Goal: Information Seeking & Learning: Find specific page/section

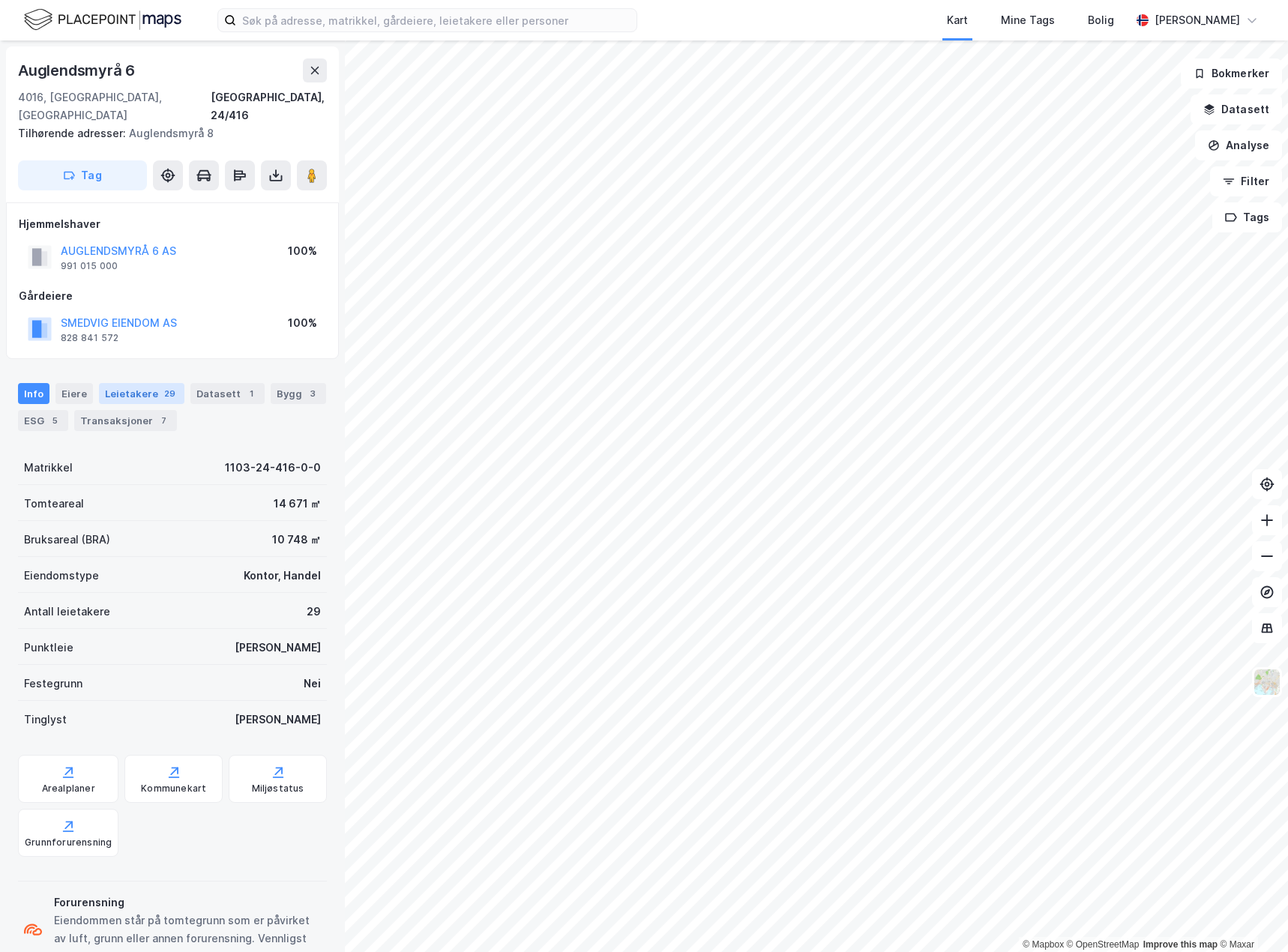
click at [146, 383] on div "Leietakere 29" at bounding box center [142, 393] width 86 height 21
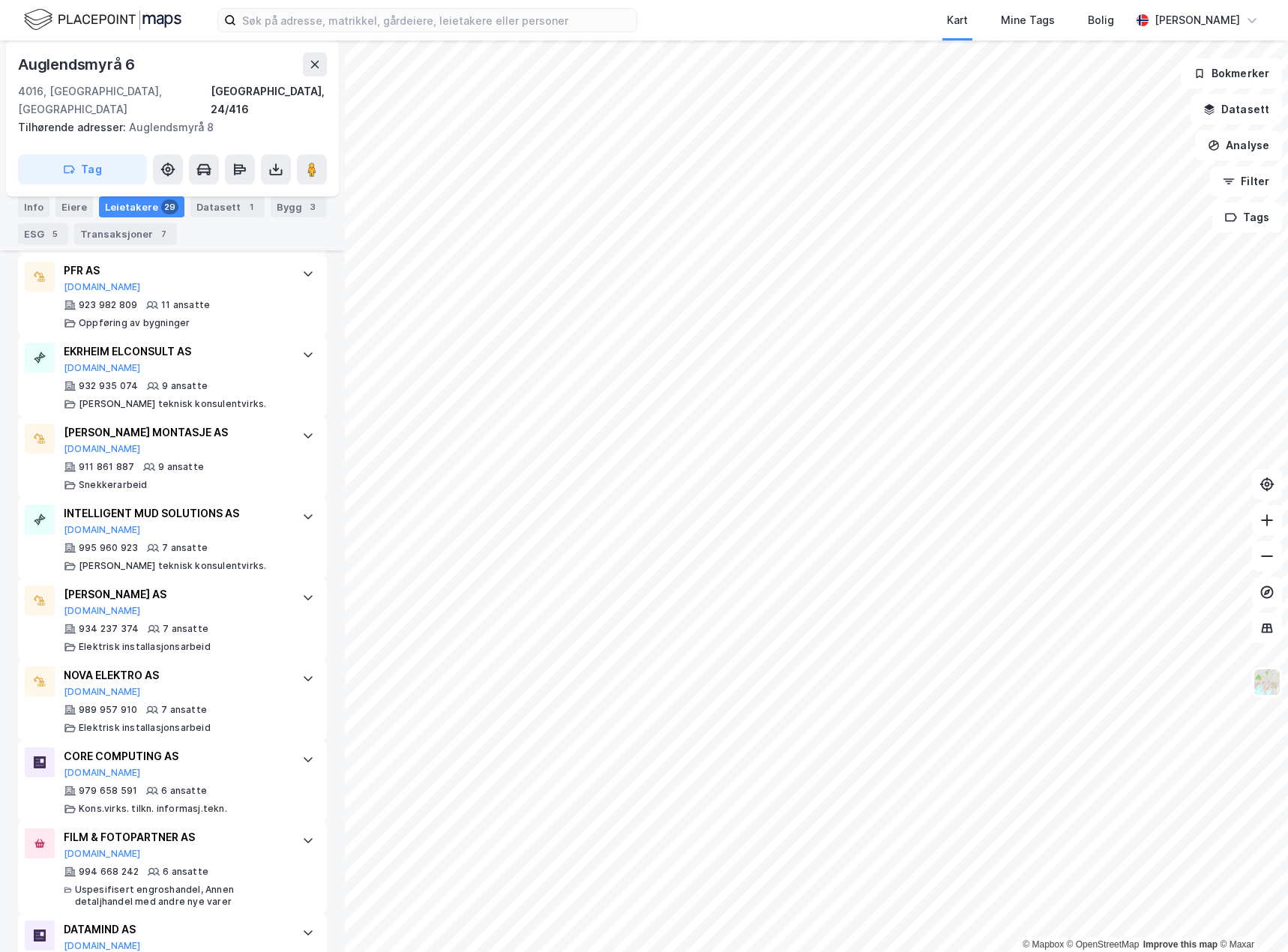
scroll to position [1050, 0]
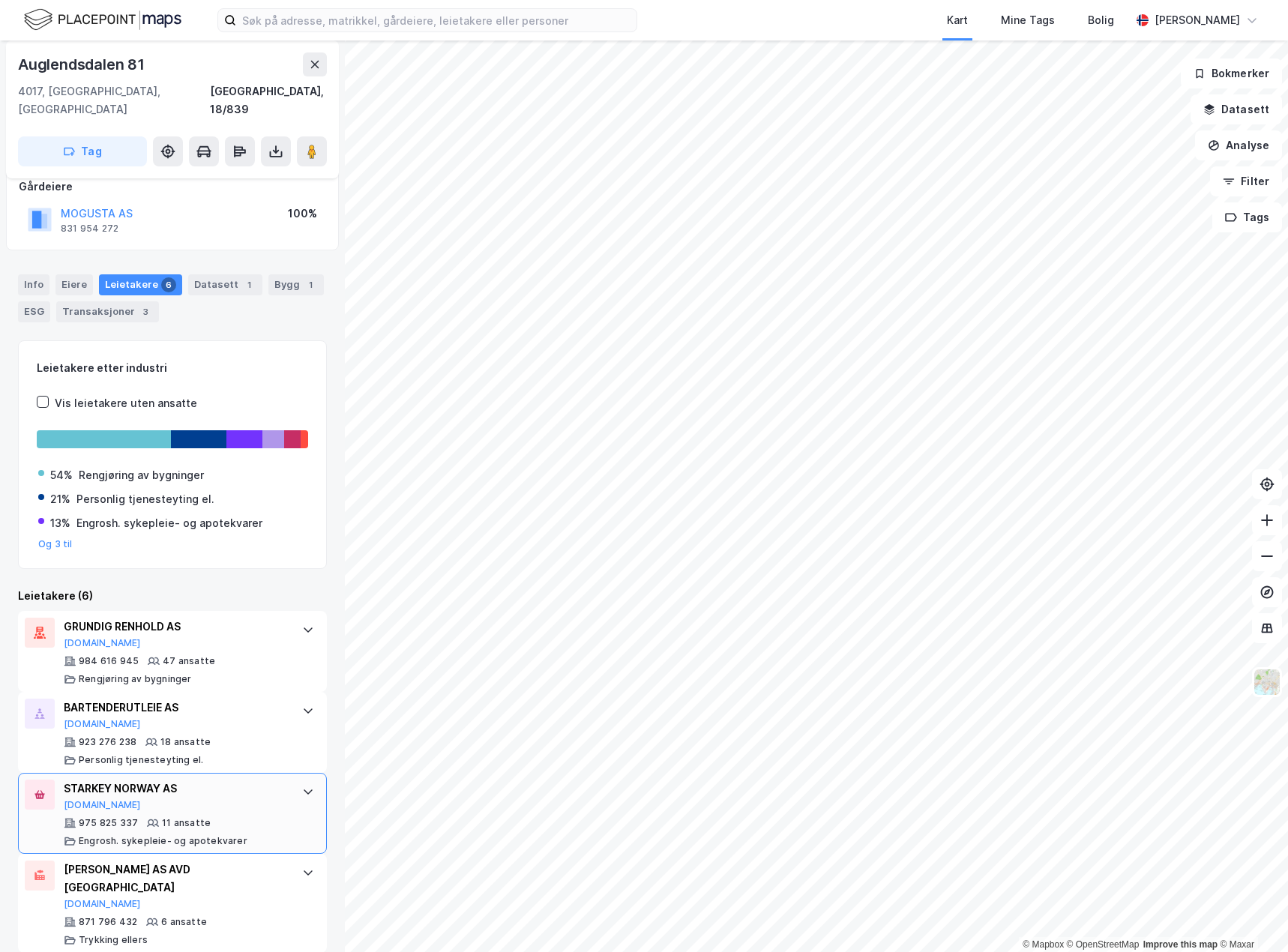
scroll to position [86, 0]
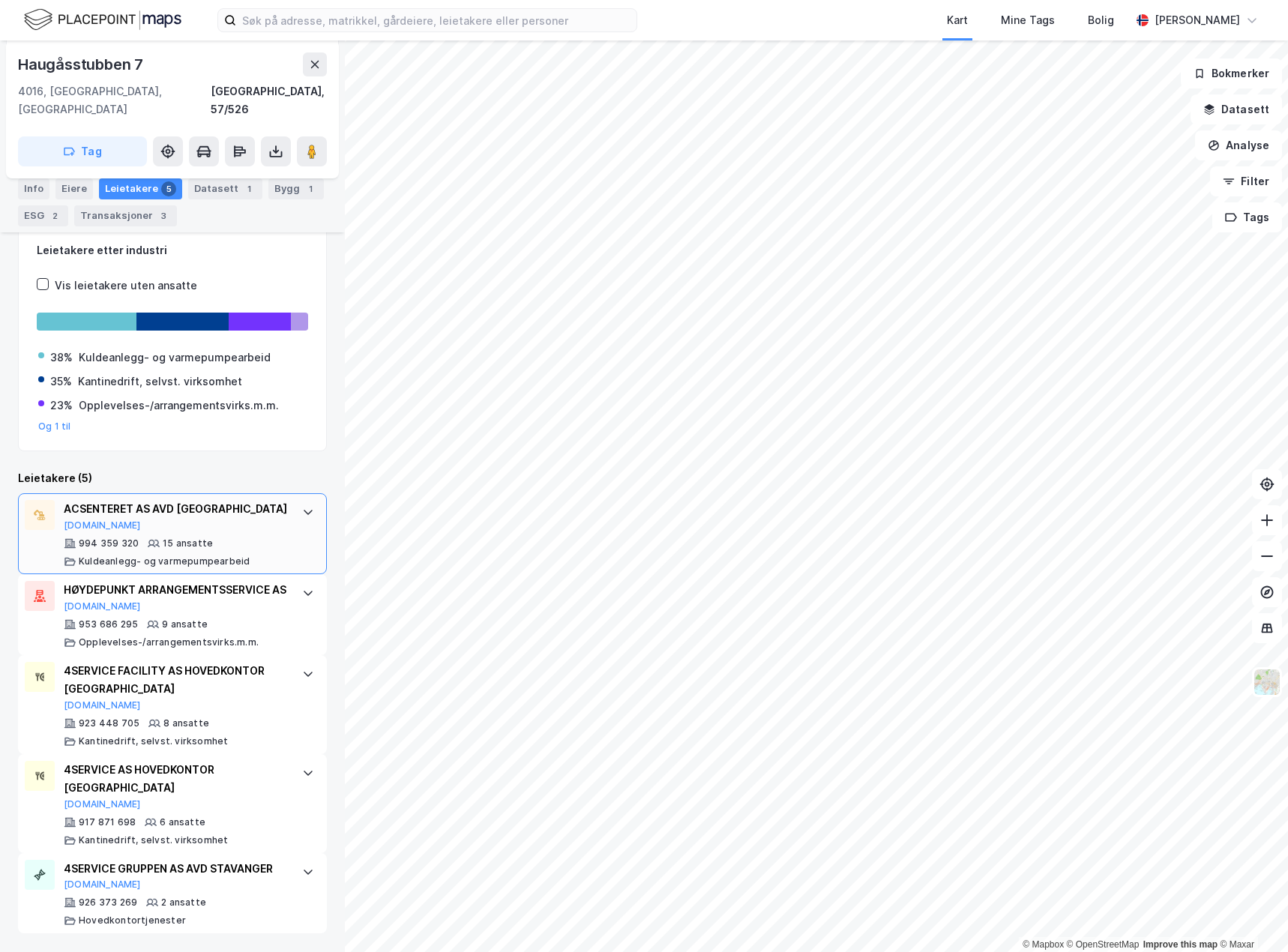
scroll to position [134, 0]
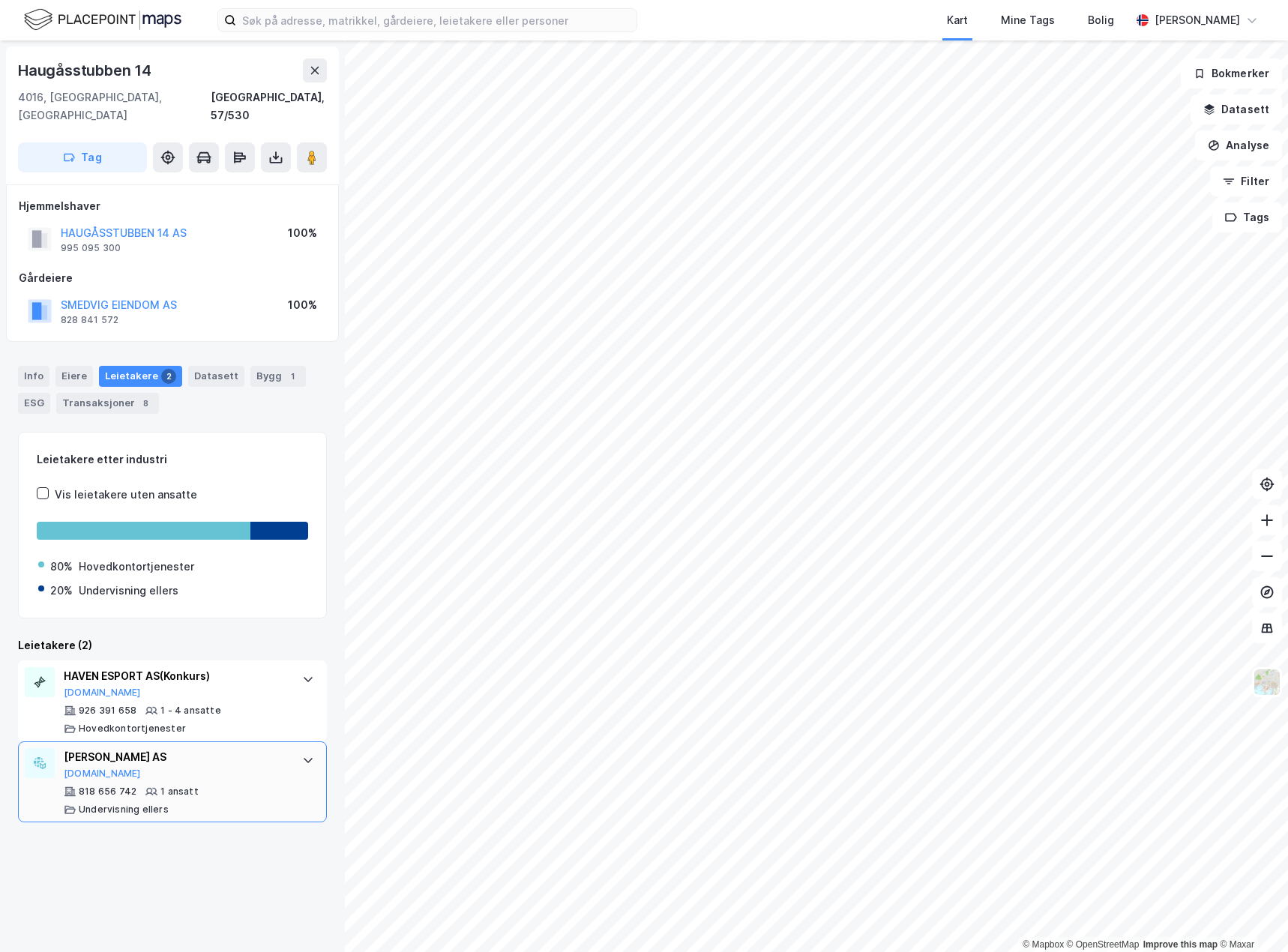
click at [302, 754] on icon at bounding box center [308, 760] width 12 height 12
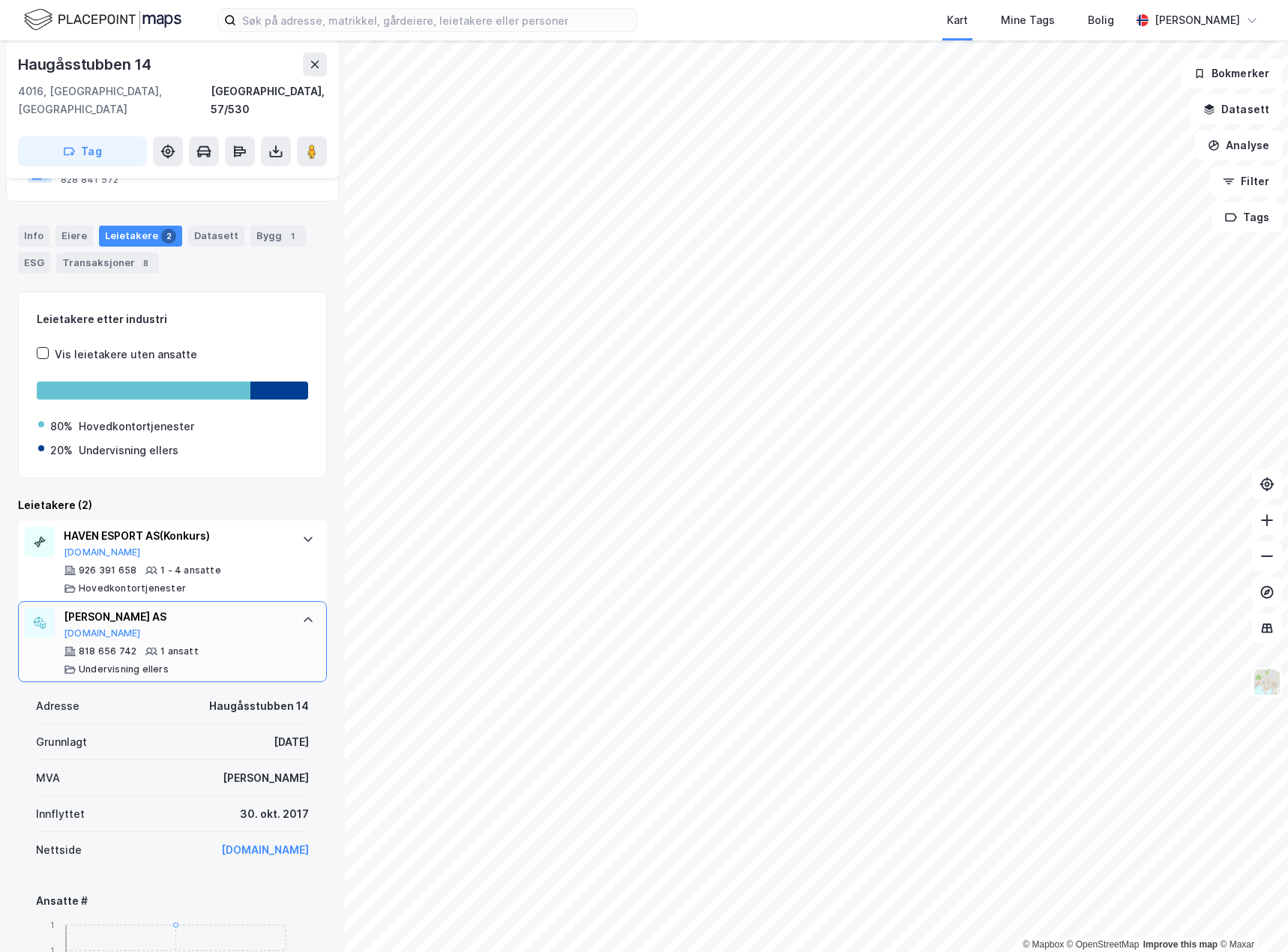
scroll to position [75, 0]
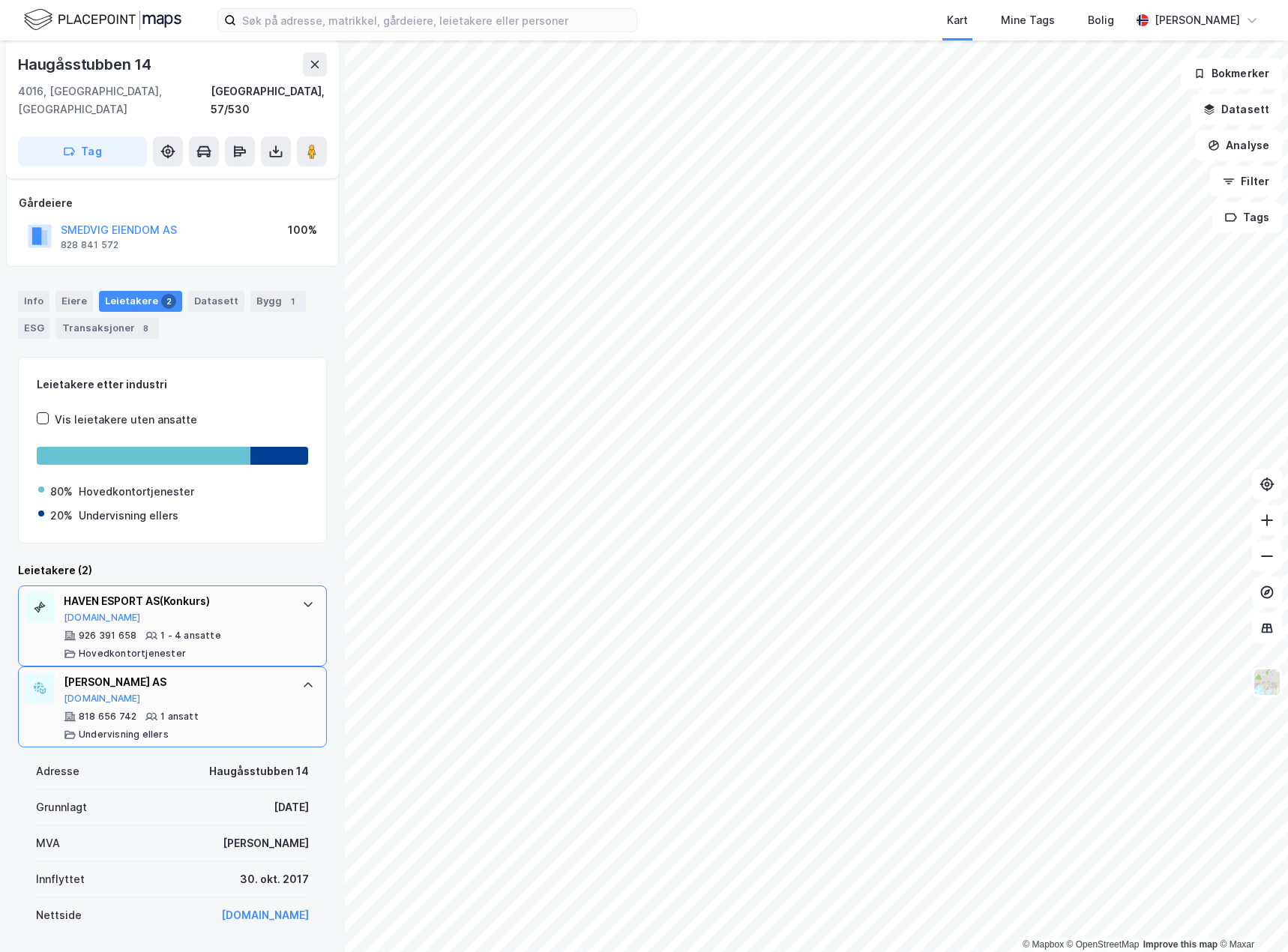
click at [292, 600] on div "HAVEN ESPORT AS (Konkurs) Proff.no 926 391 658 1 - 4 ansatte Hovedkontortjenest…" at bounding box center [173, 626] width 309 height 81
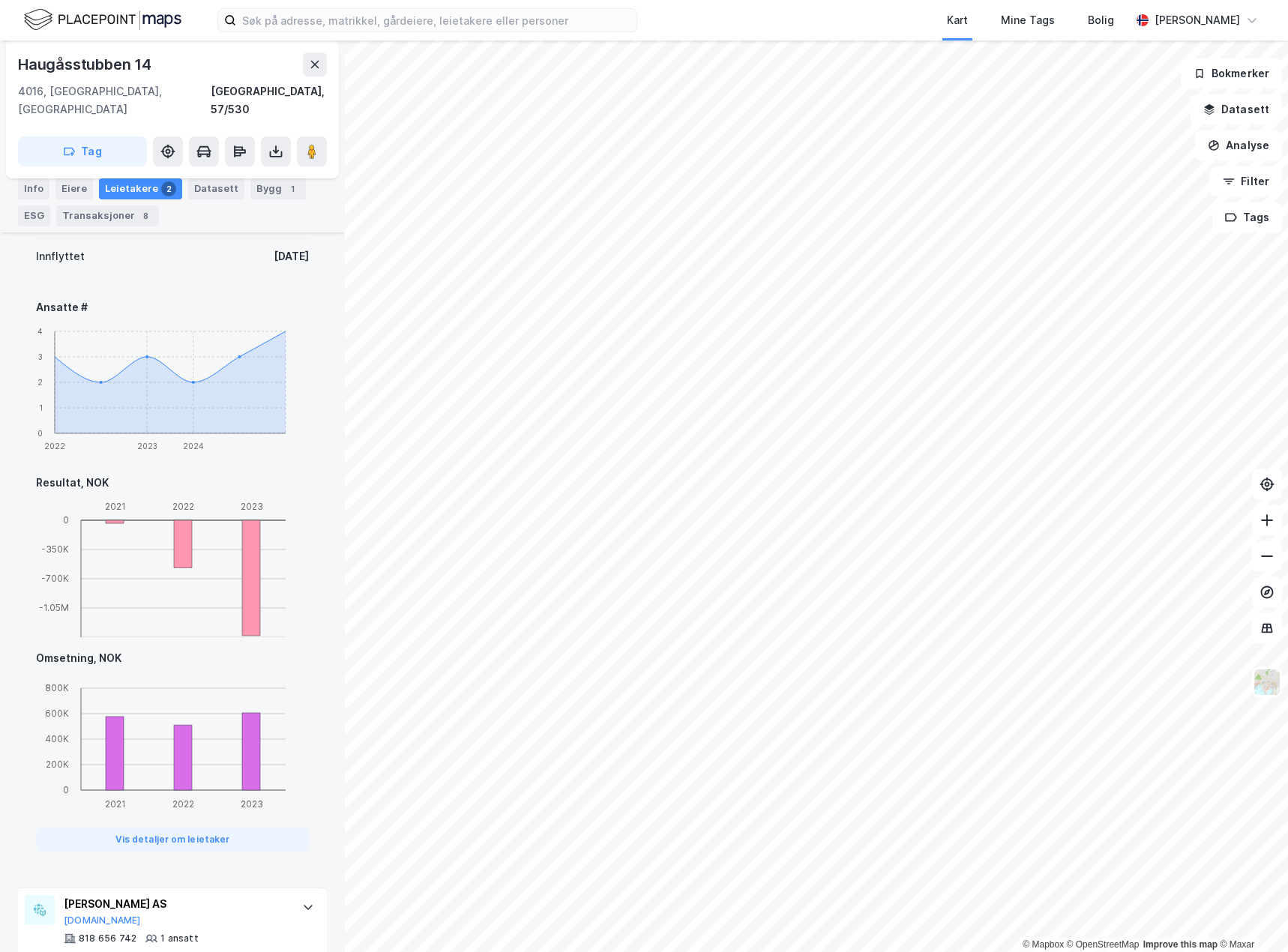
scroll to position [634, 0]
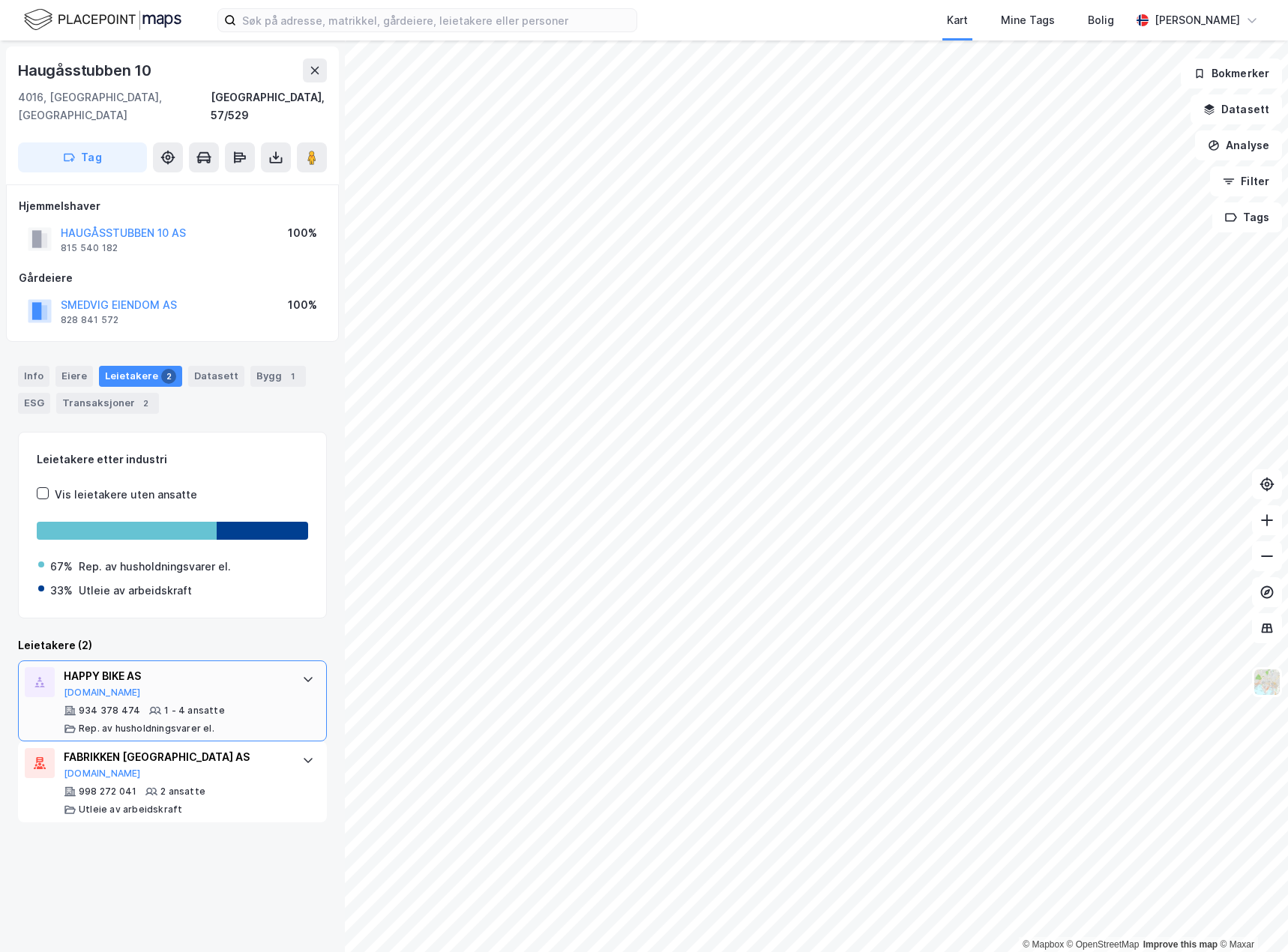
click at [306, 667] on div at bounding box center [308, 679] width 24 height 24
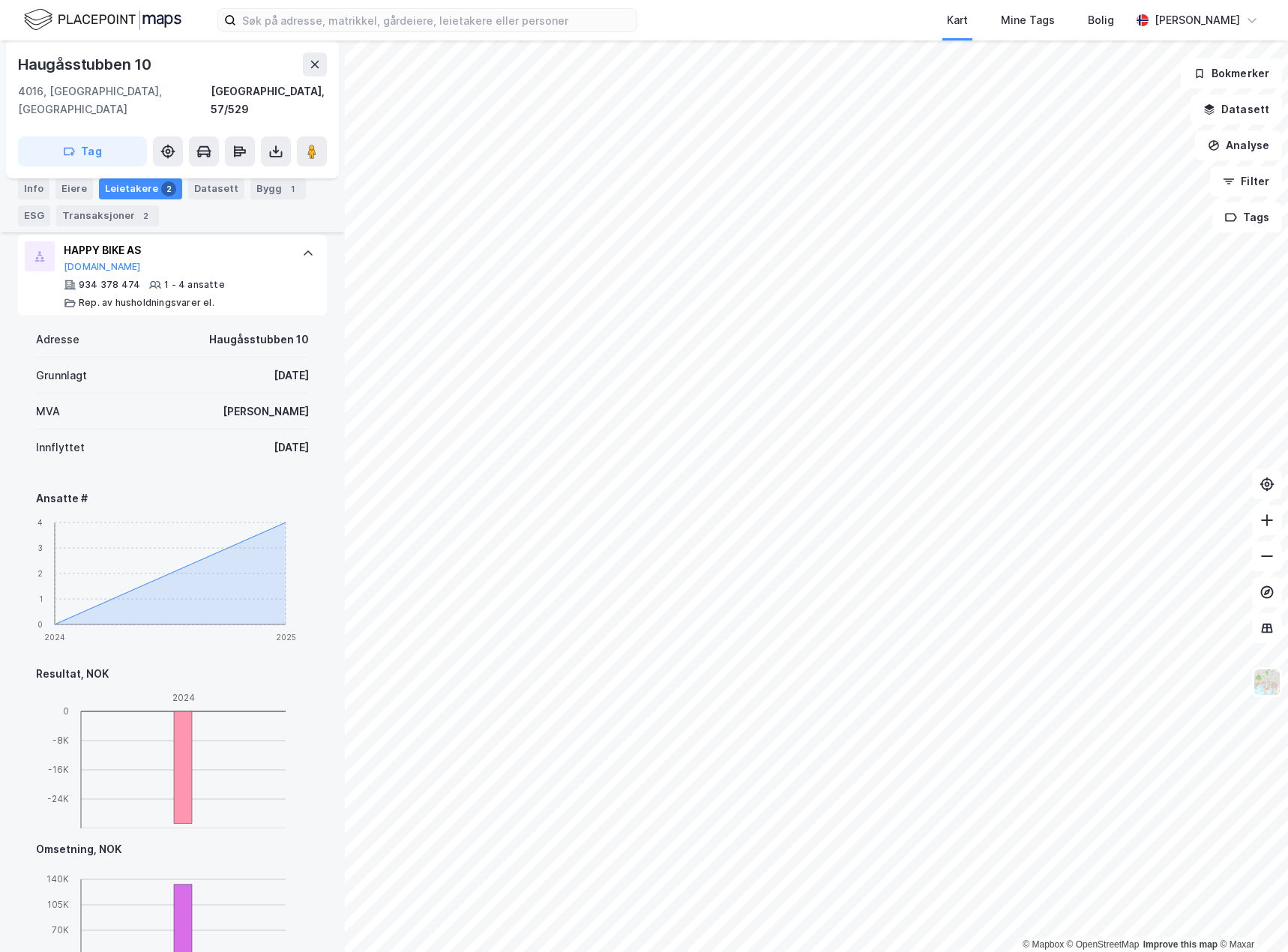
scroll to position [634, 0]
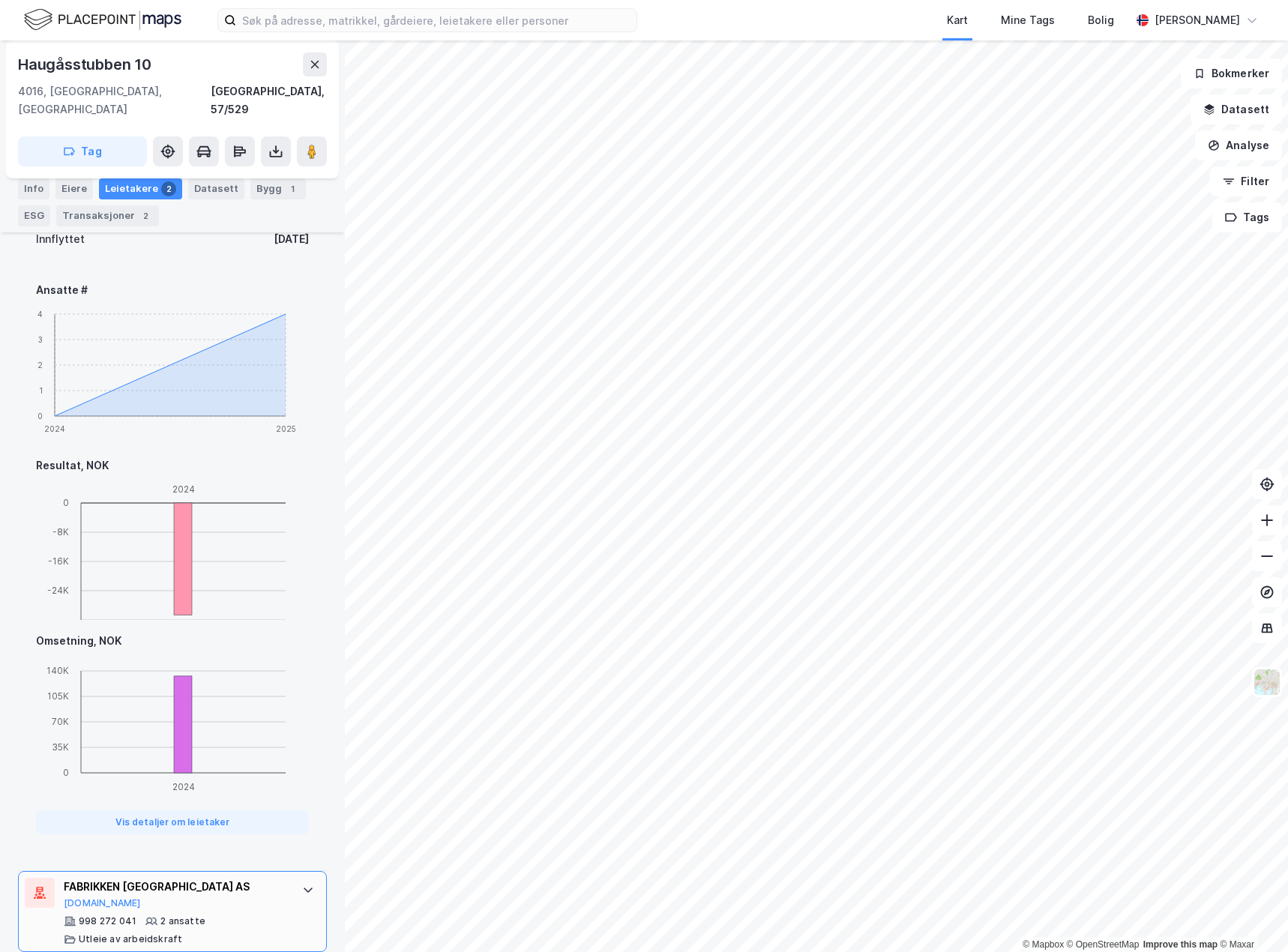
click at [275, 878] on div "FABRIKKEN STAVANGER AS" at bounding box center [175, 887] width 224 height 18
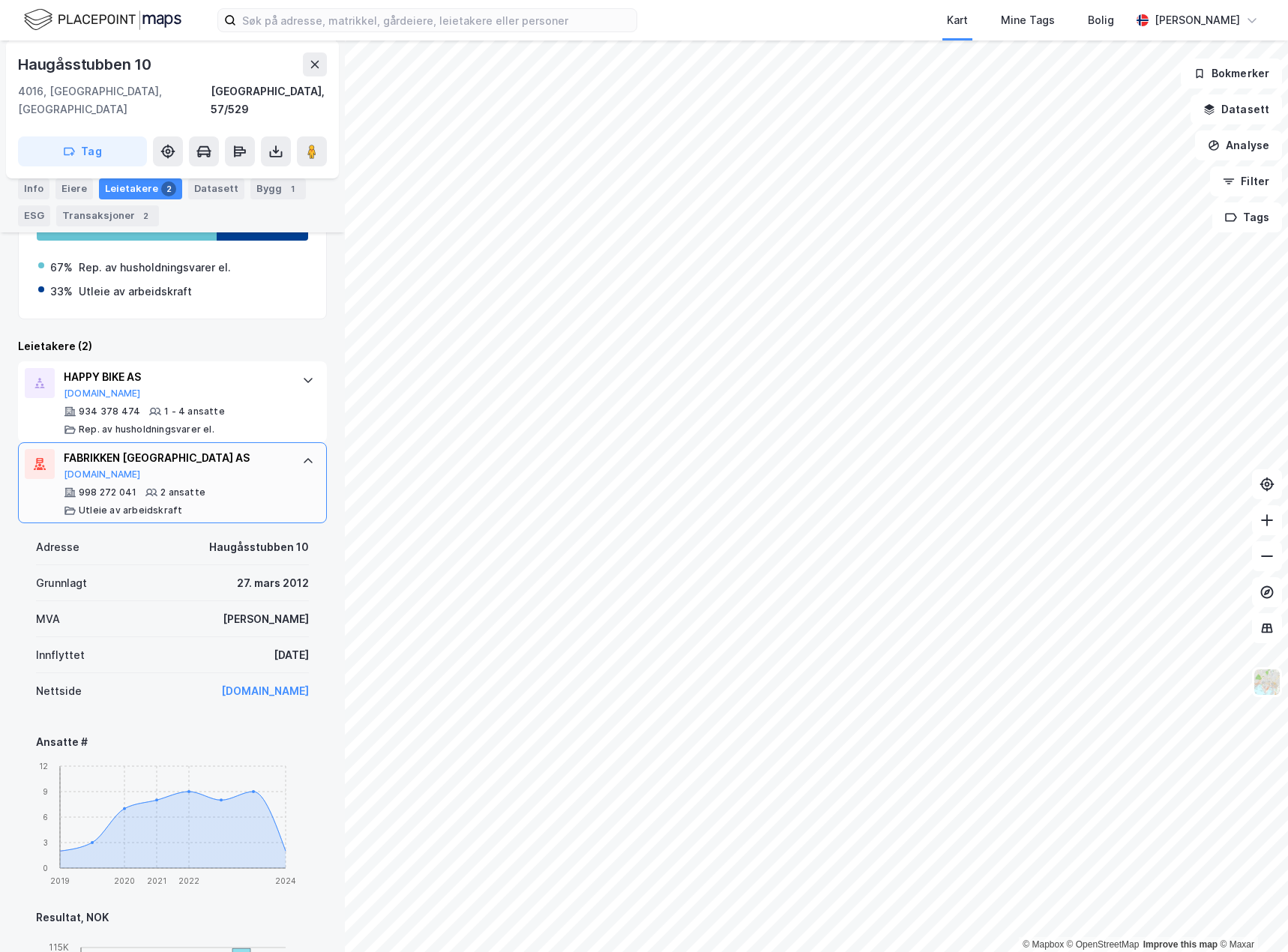
scroll to position [300, 0]
click at [293, 461] on div "FABRIKKEN STAVANGER AS Proff.no 998 272 041 2 ansatte Utleie av arbeidskraft" at bounding box center [173, 482] width 309 height 81
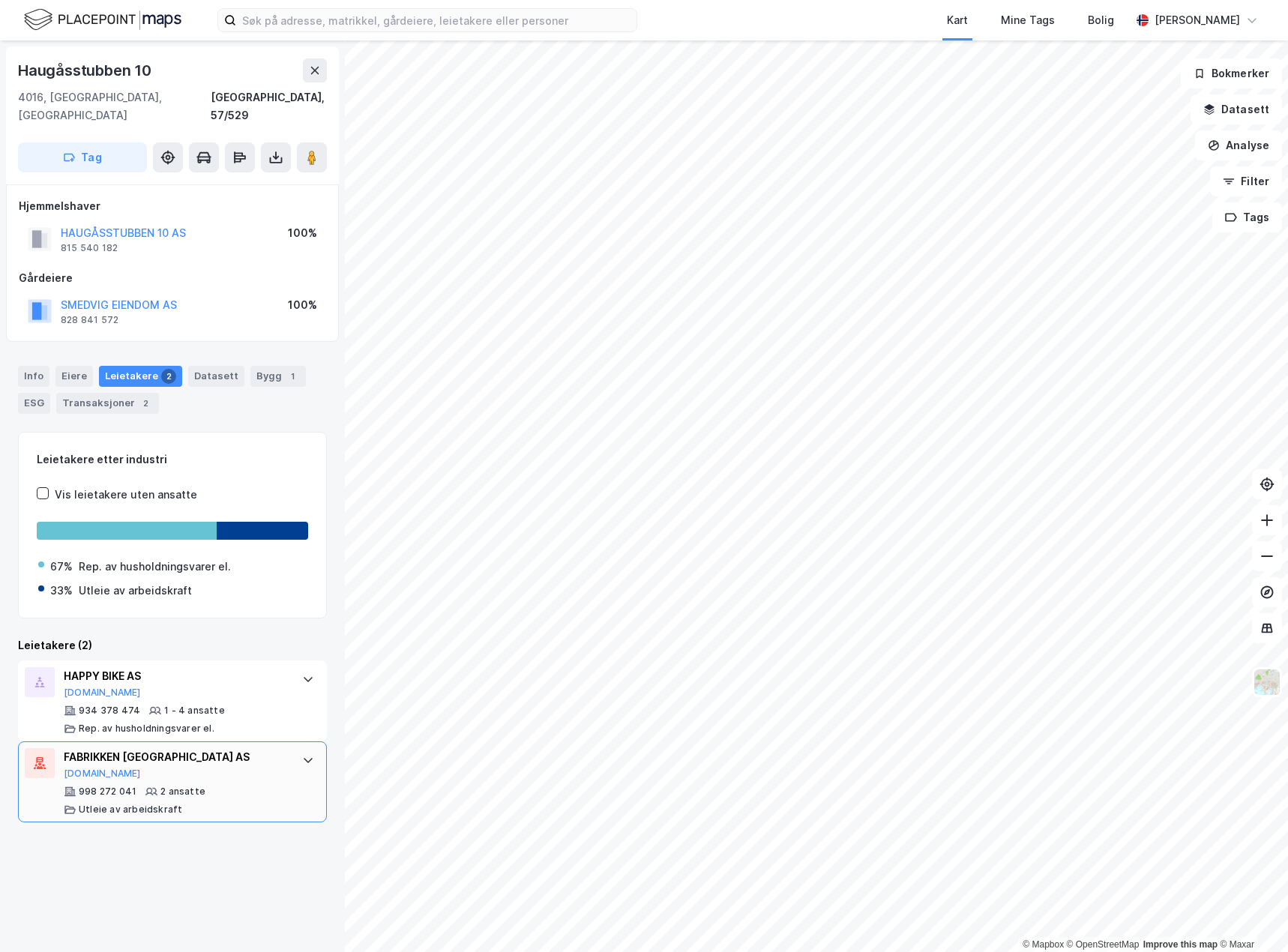
scroll to position [0, 0]
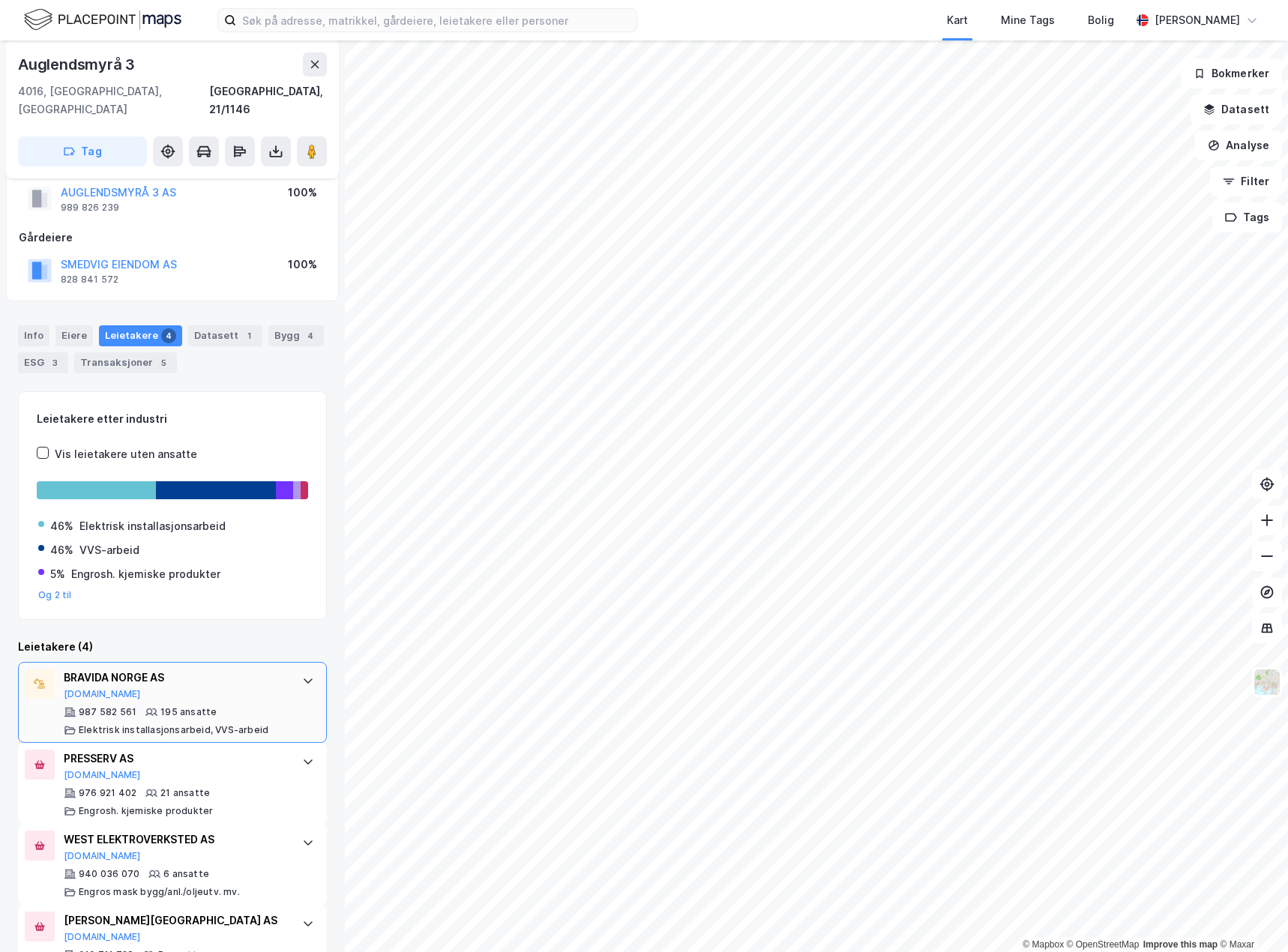
scroll to position [74, 0]
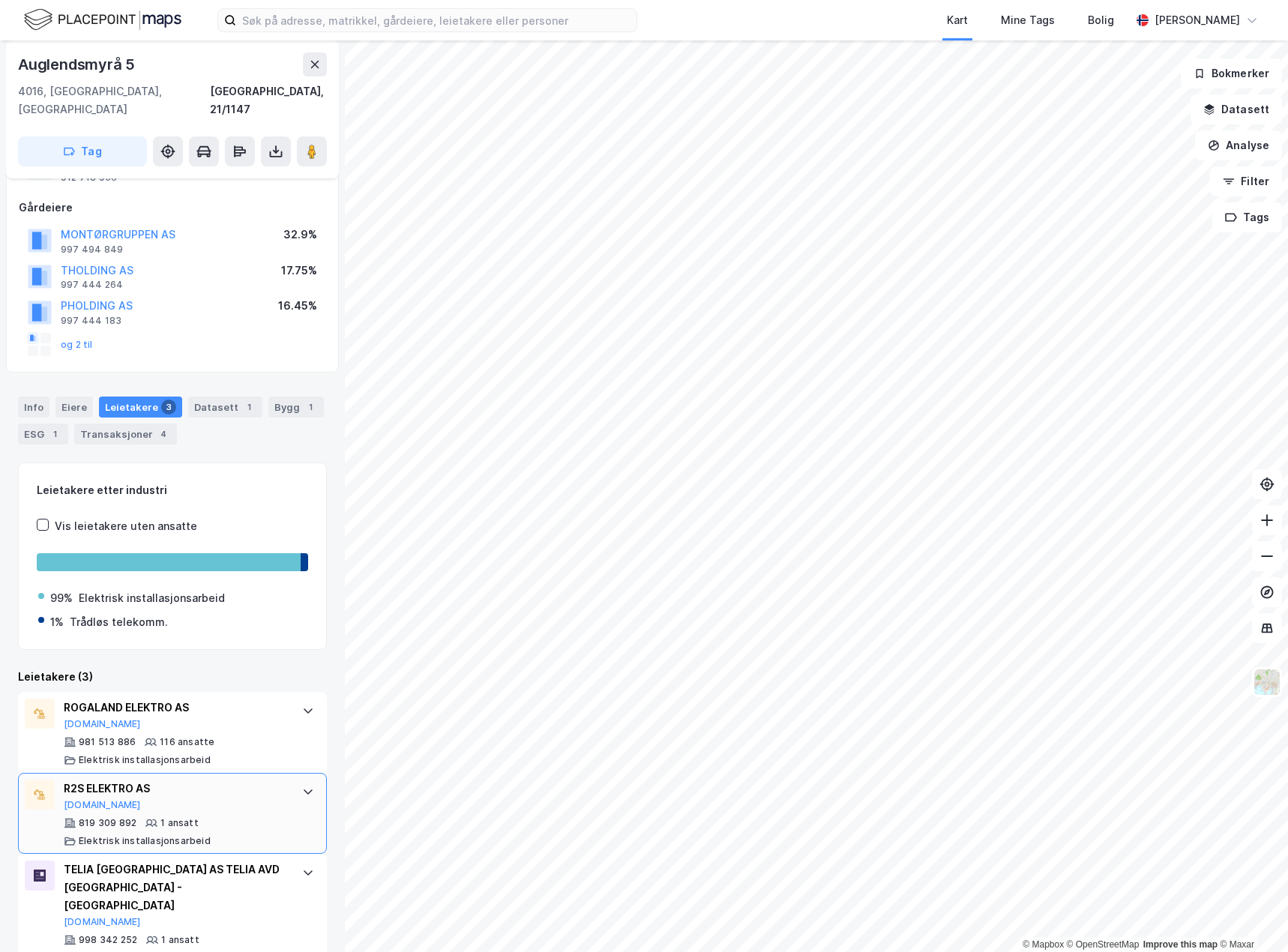
scroll to position [71, 0]
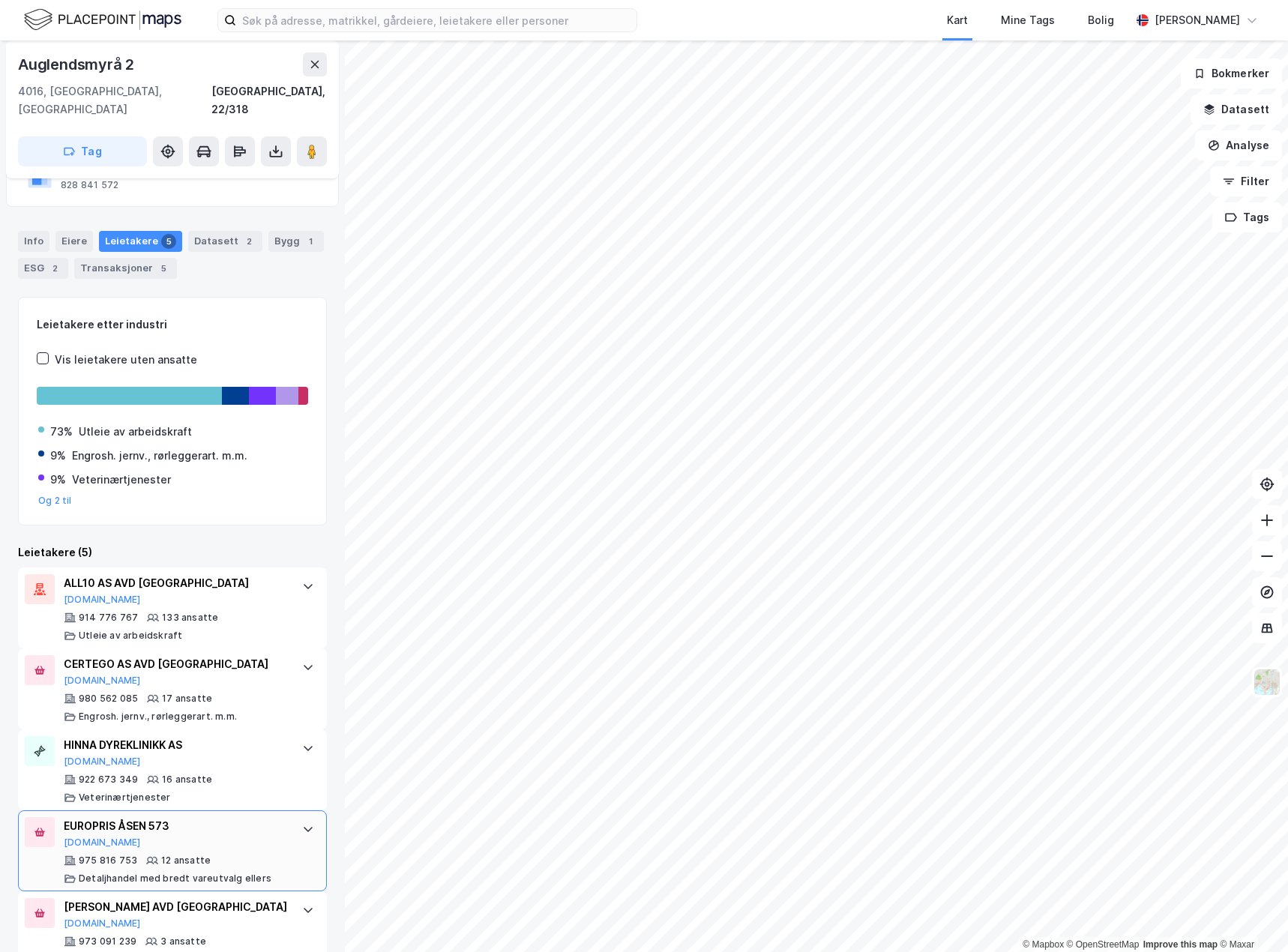
scroll to position [155, 0]
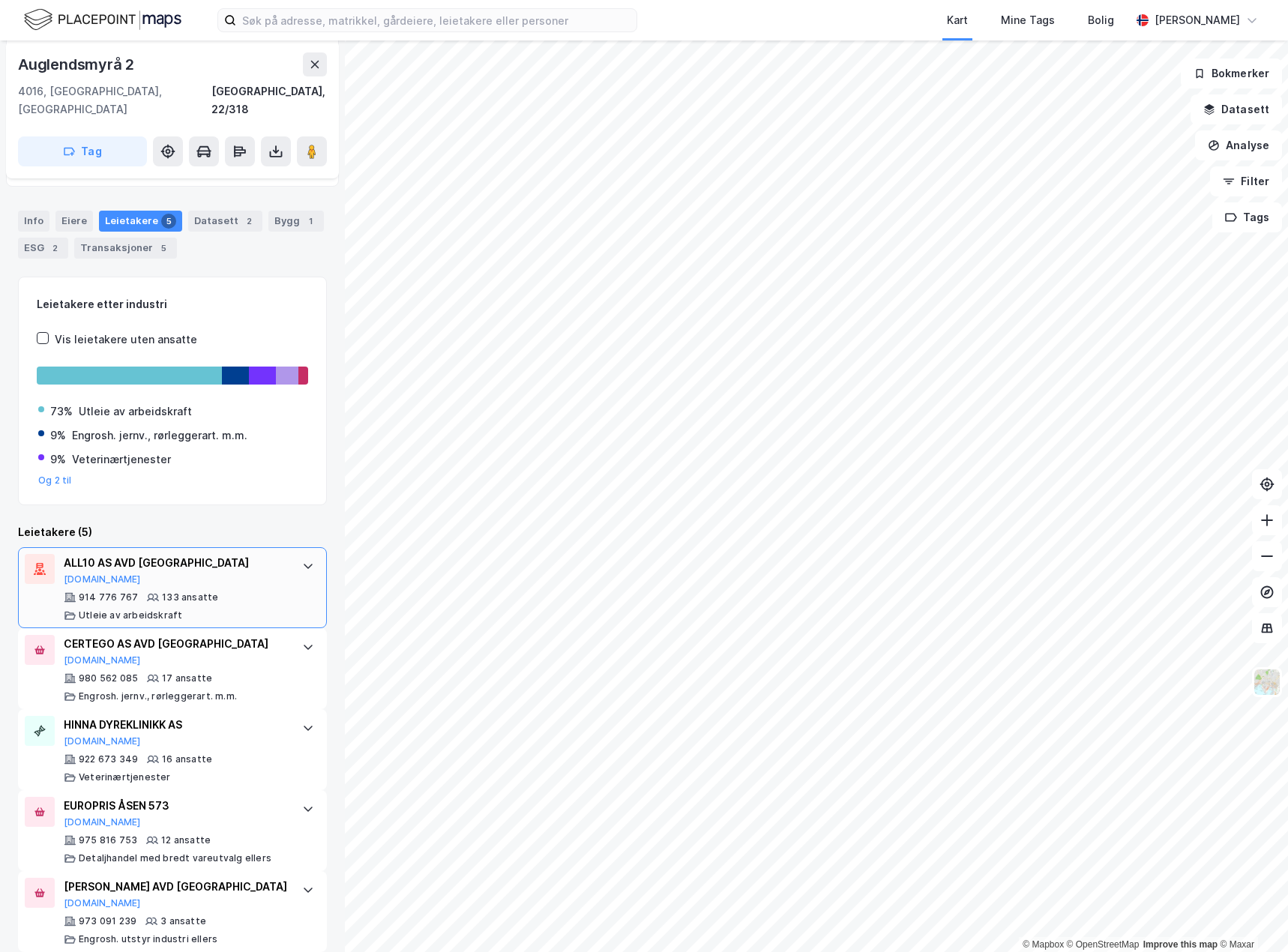
click at [275, 592] on div "914 776 767 133 ansatte Utleie av arbeidskraft" at bounding box center [175, 606] width 224 height 30
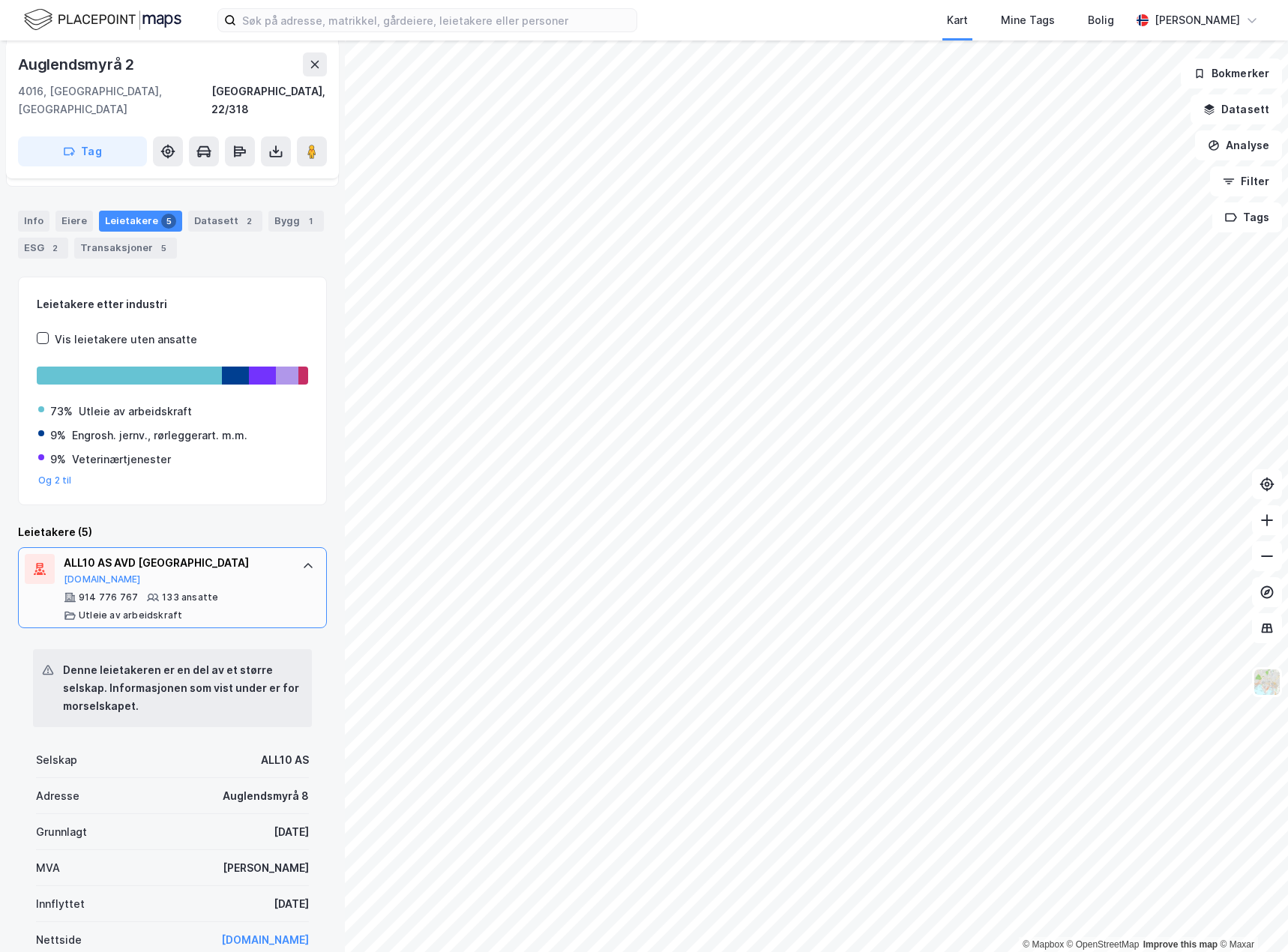
click at [275, 592] on div "914 776 767 133 ansatte Utleie av arbeidskraft" at bounding box center [175, 606] width 224 height 30
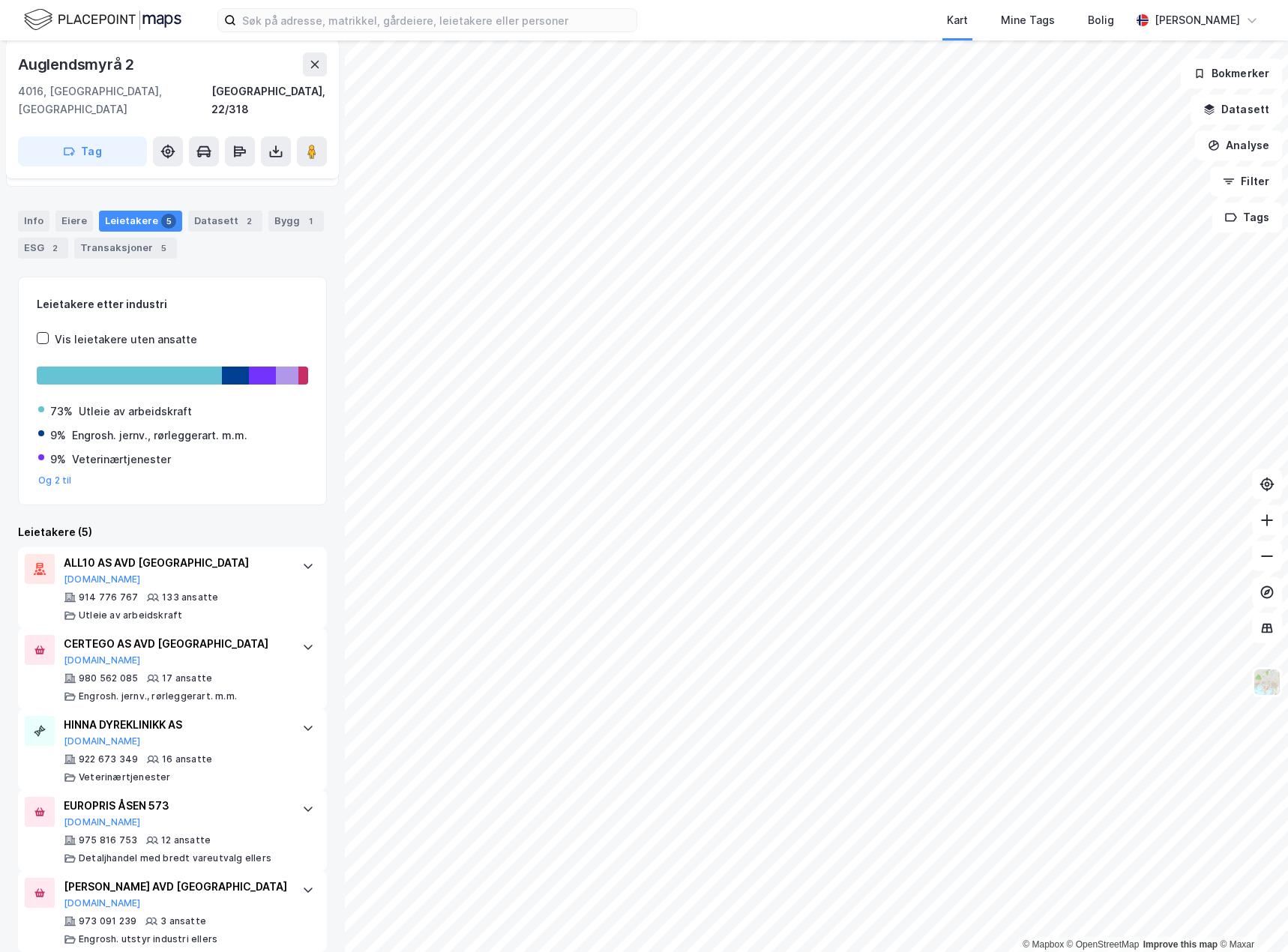
click at [605, 951] on html "Kart Mine Tags Bolig Bjørnar Holmvik © Mapbox © OpenStreetMap Improve this map …" at bounding box center [644, 476] width 1288 height 952
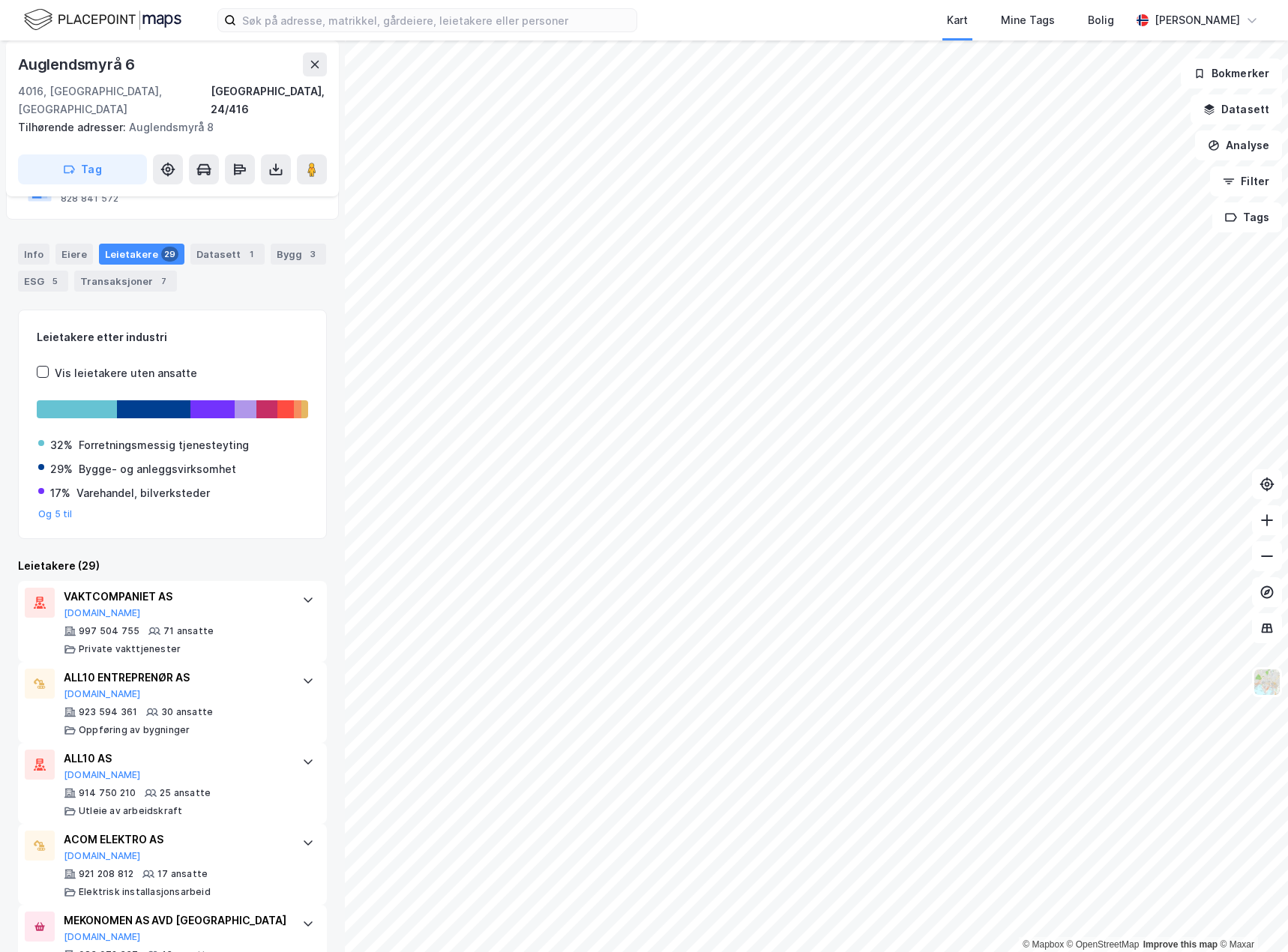
scroll to position [150, 0]
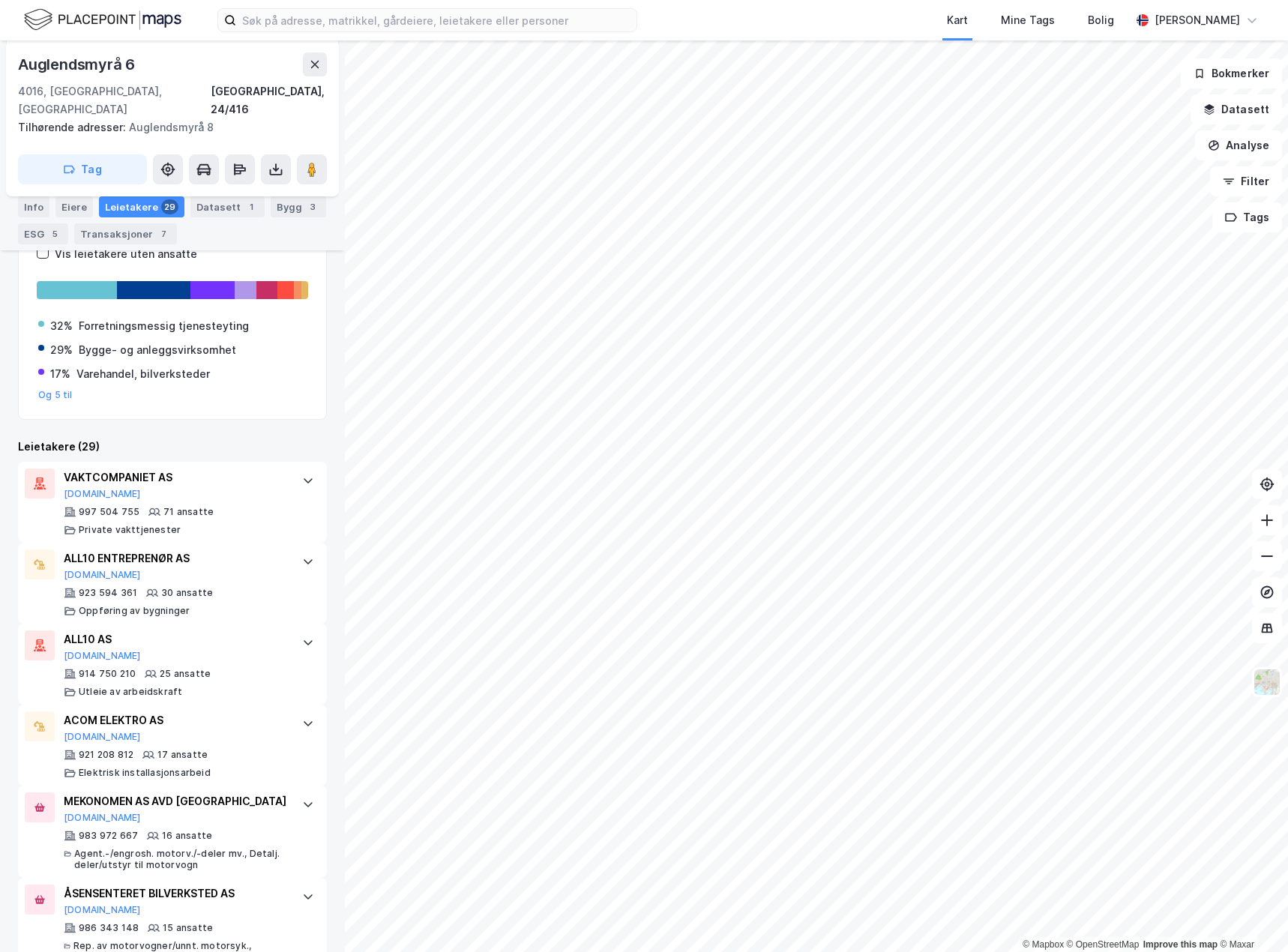
scroll to position [225, 0]
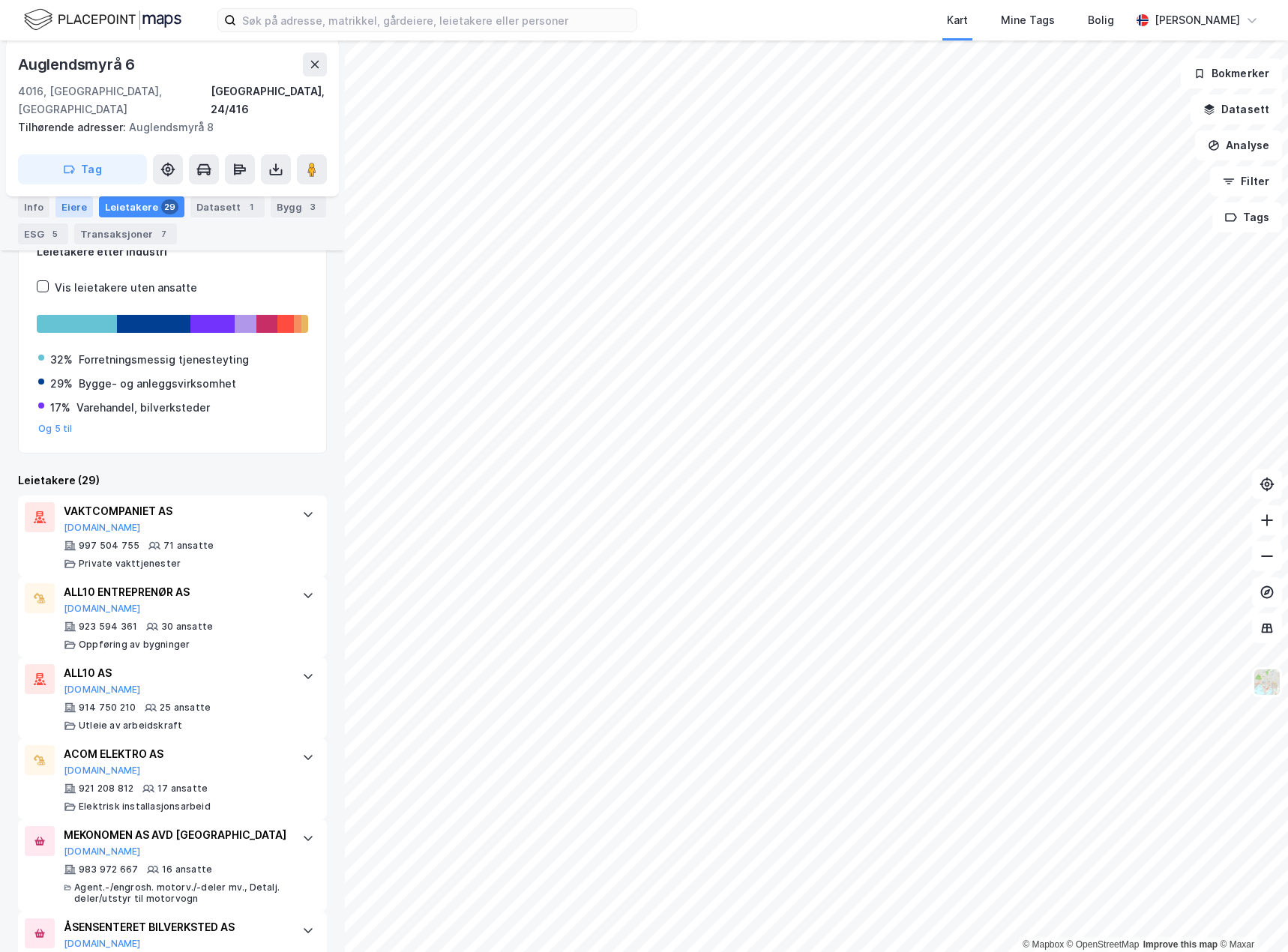
click at [76, 211] on div "Eiere" at bounding box center [74, 206] width 37 height 21
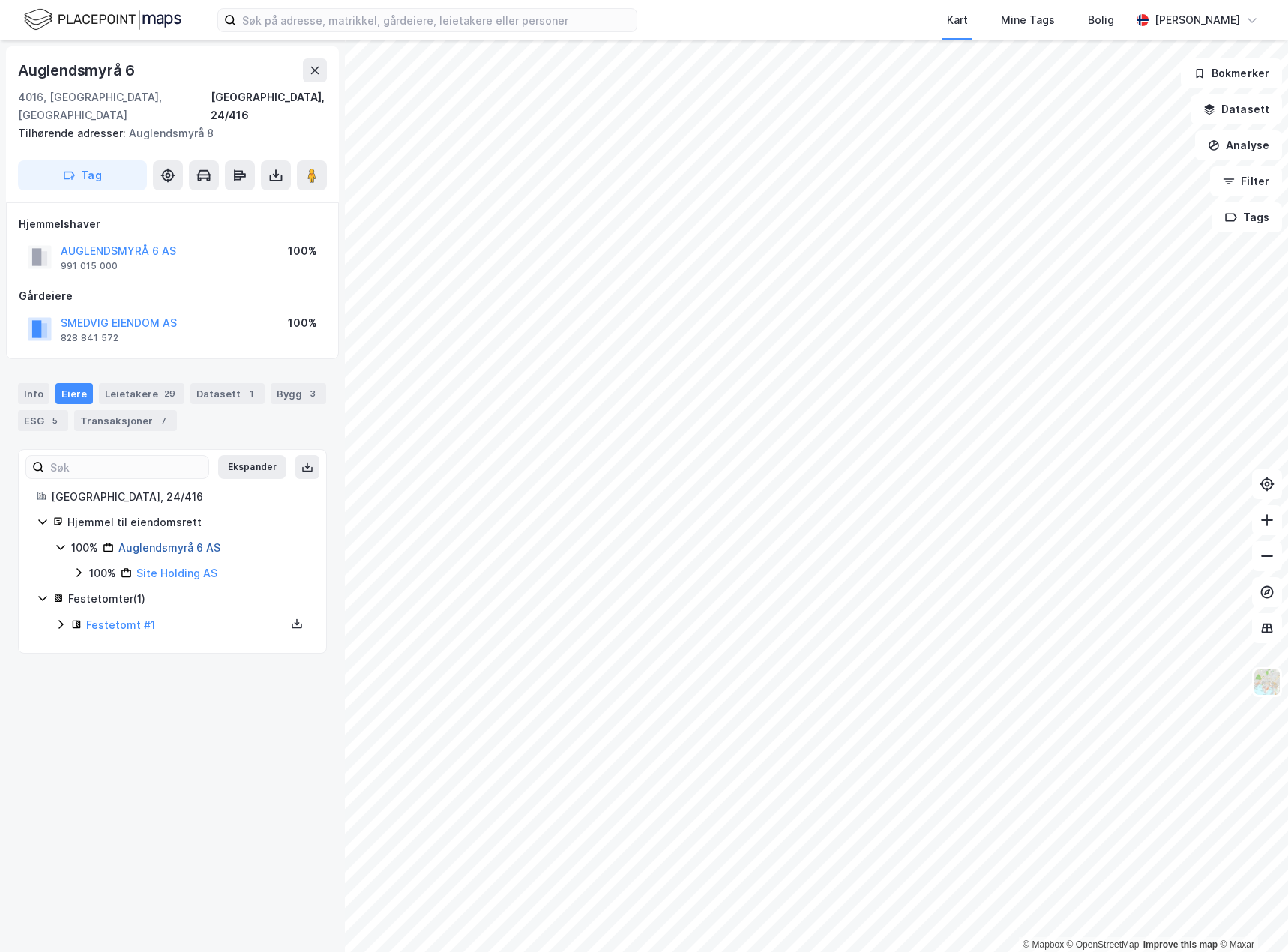
click at [180, 541] on link "Auglendsmyrå 6 AS" at bounding box center [169, 547] width 102 height 13
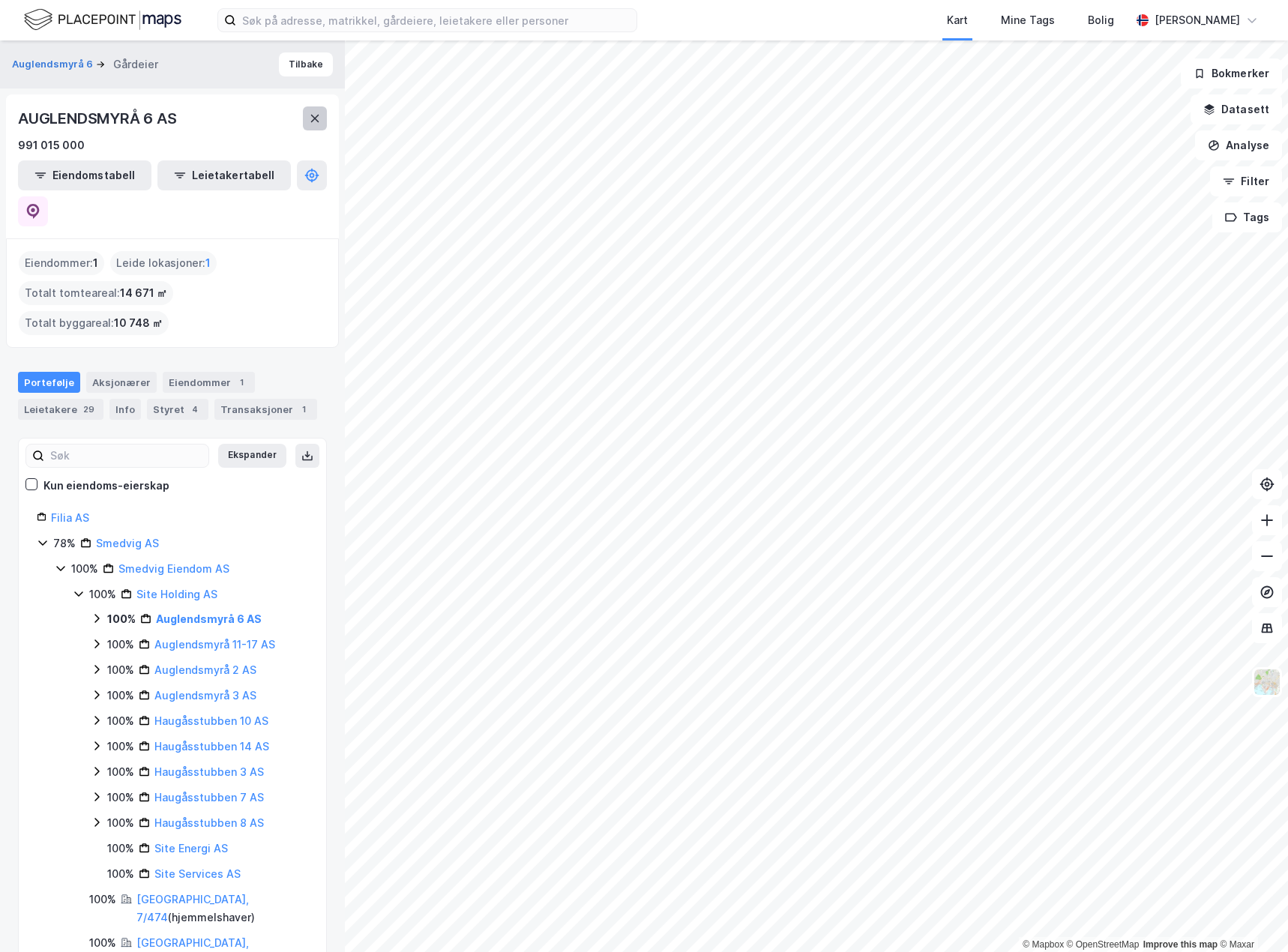
click at [318, 117] on icon at bounding box center [315, 118] width 12 height 12
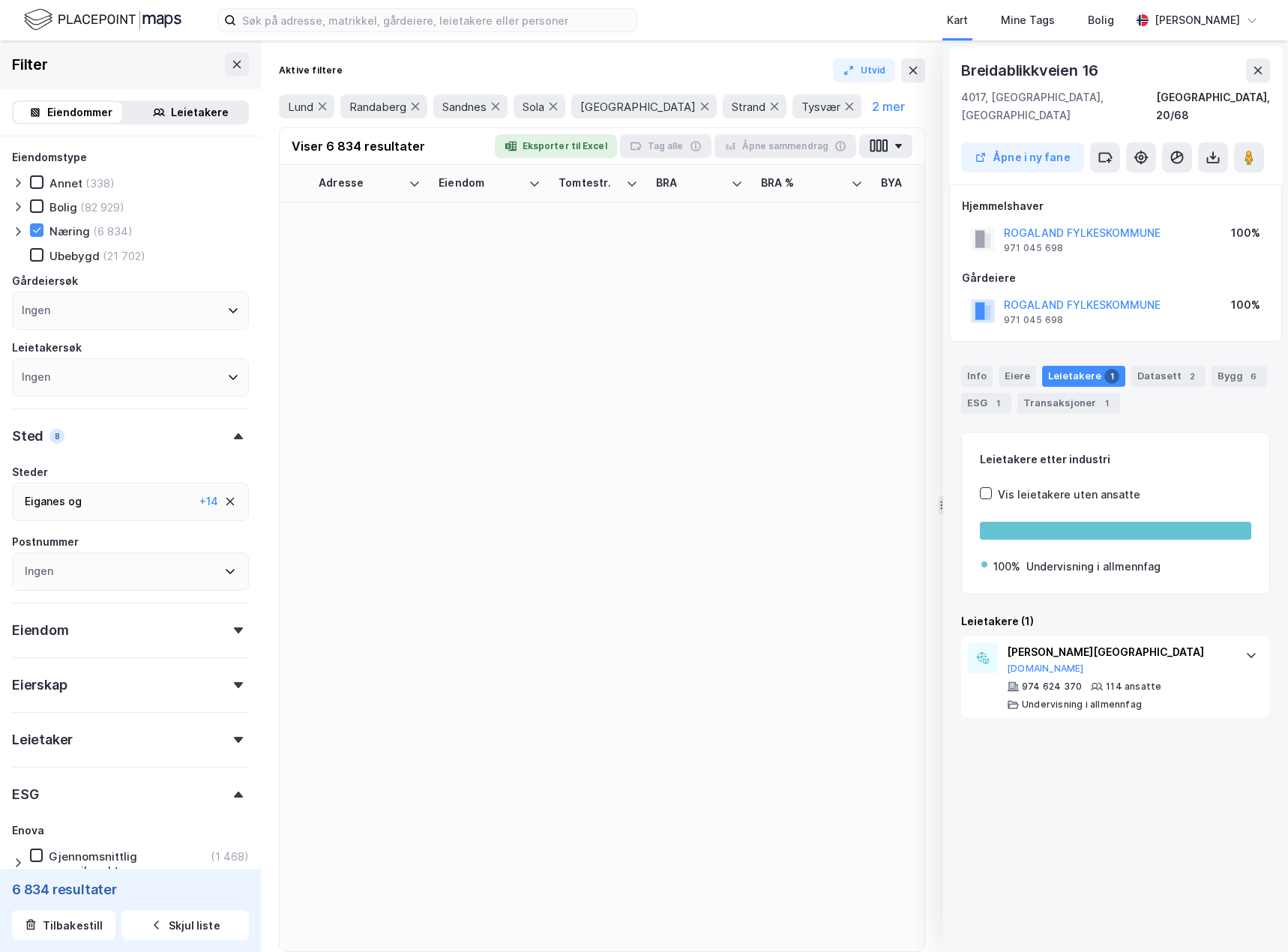
scroll to position [43490, 600]
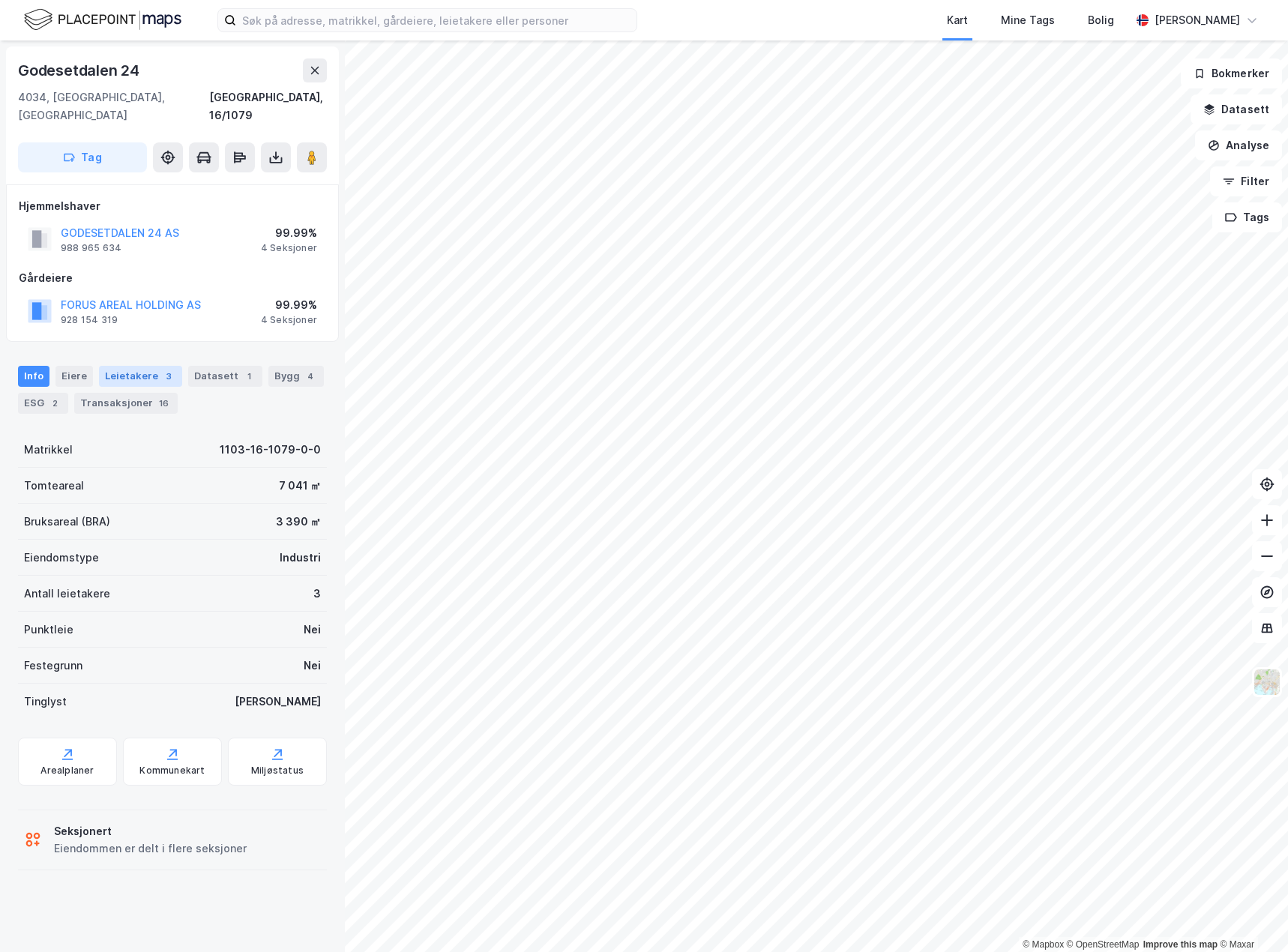
click at [120, 366] on div "Leietakere 3" at bounding box center [140, 376] width 83 height 21
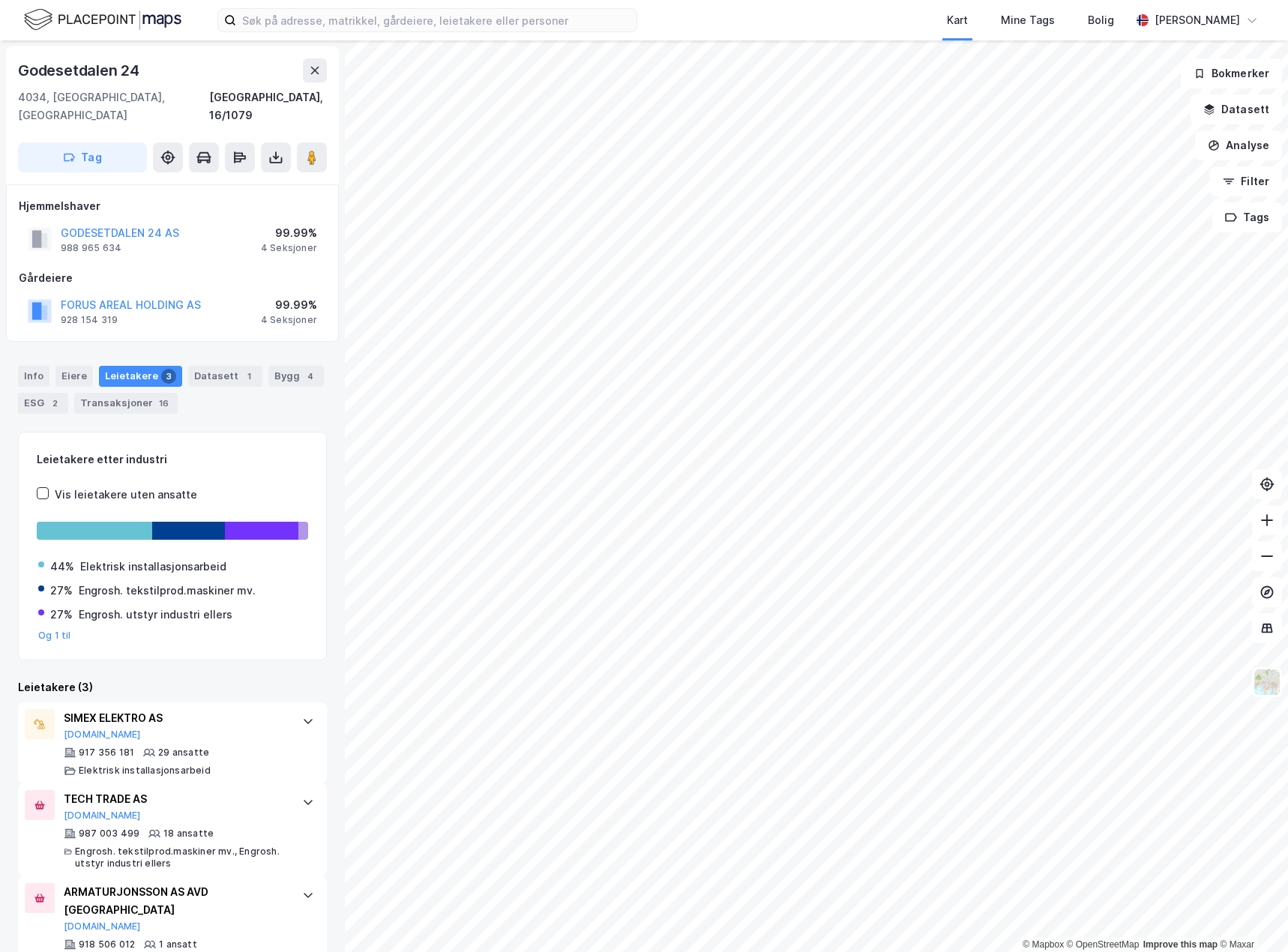
scroll to position [5, 0]
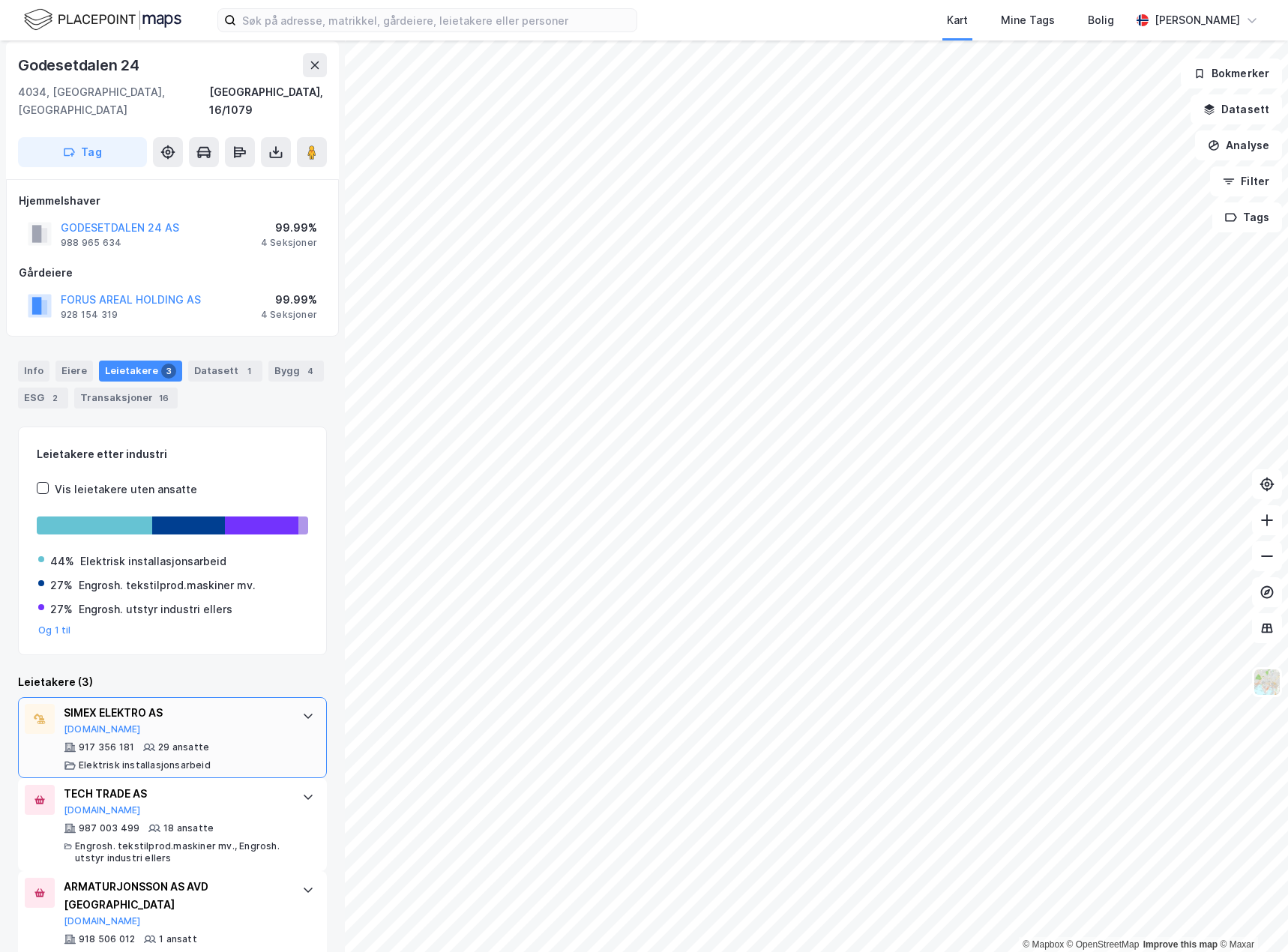
click at [302, 710] on icon at bounding box center [308, 716] width 12 height 12
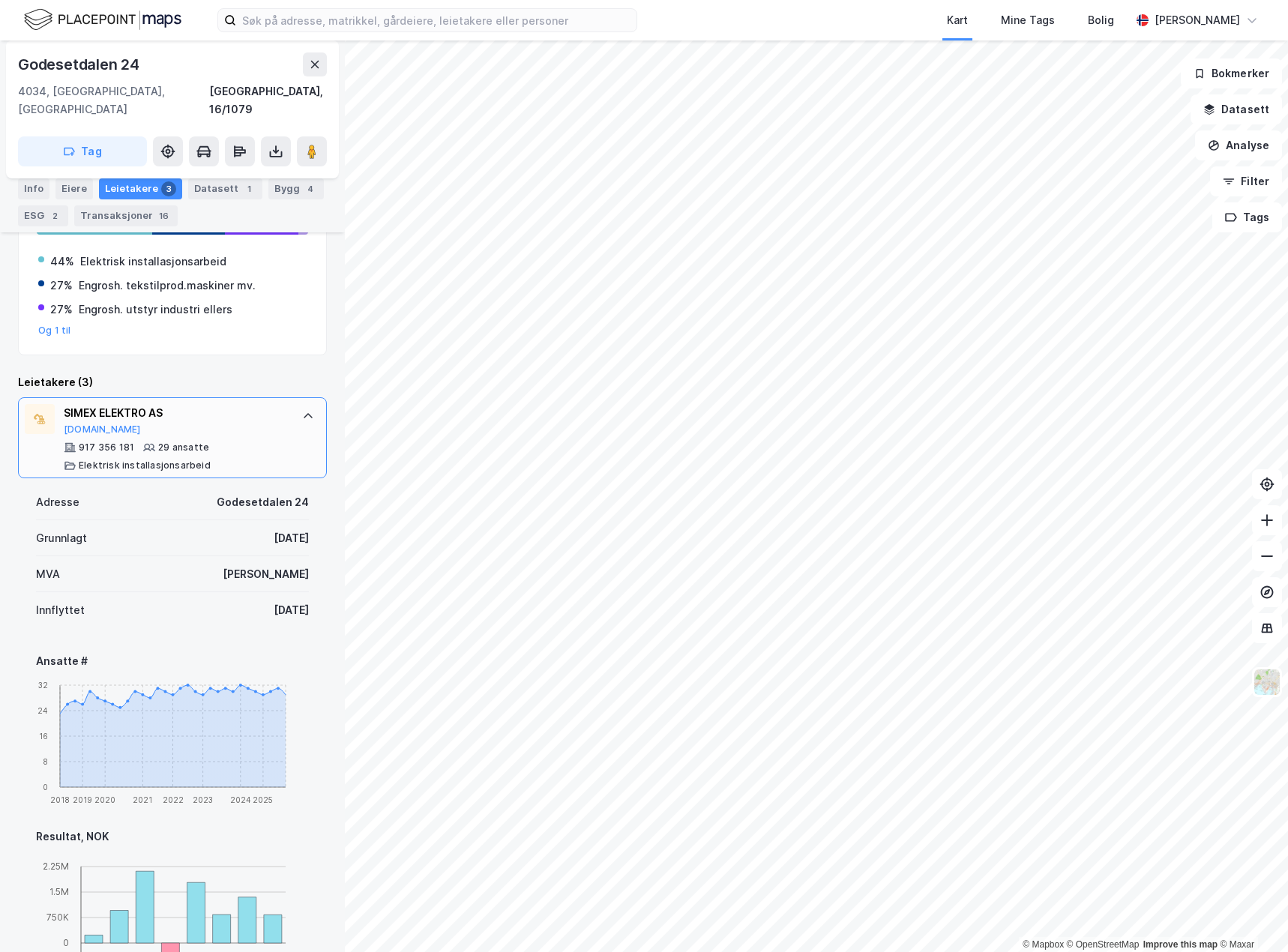
scroll to position [380, 0]
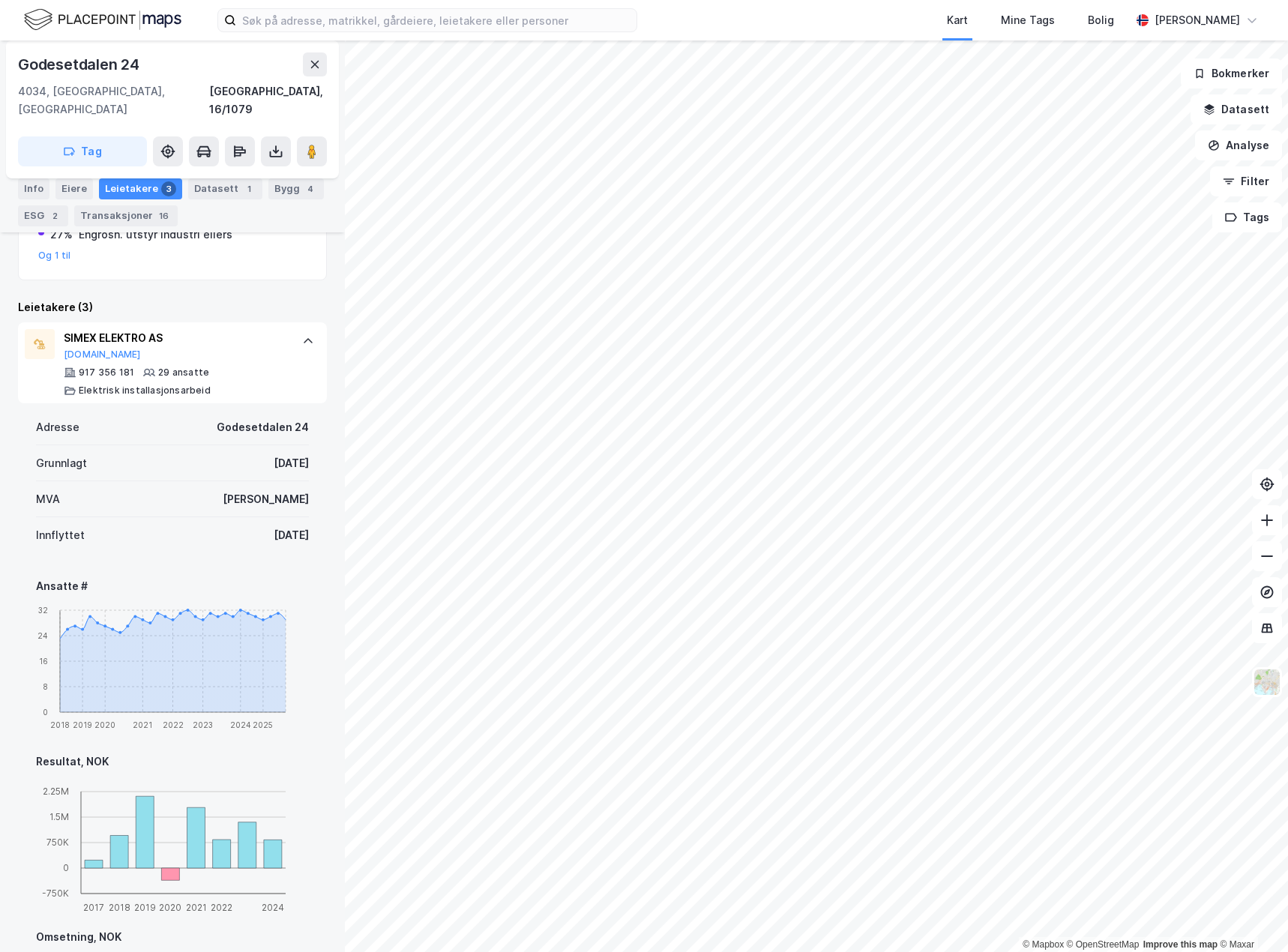
click at [302, 335] on icon at bounding box center [308, 341] width 12 height 12
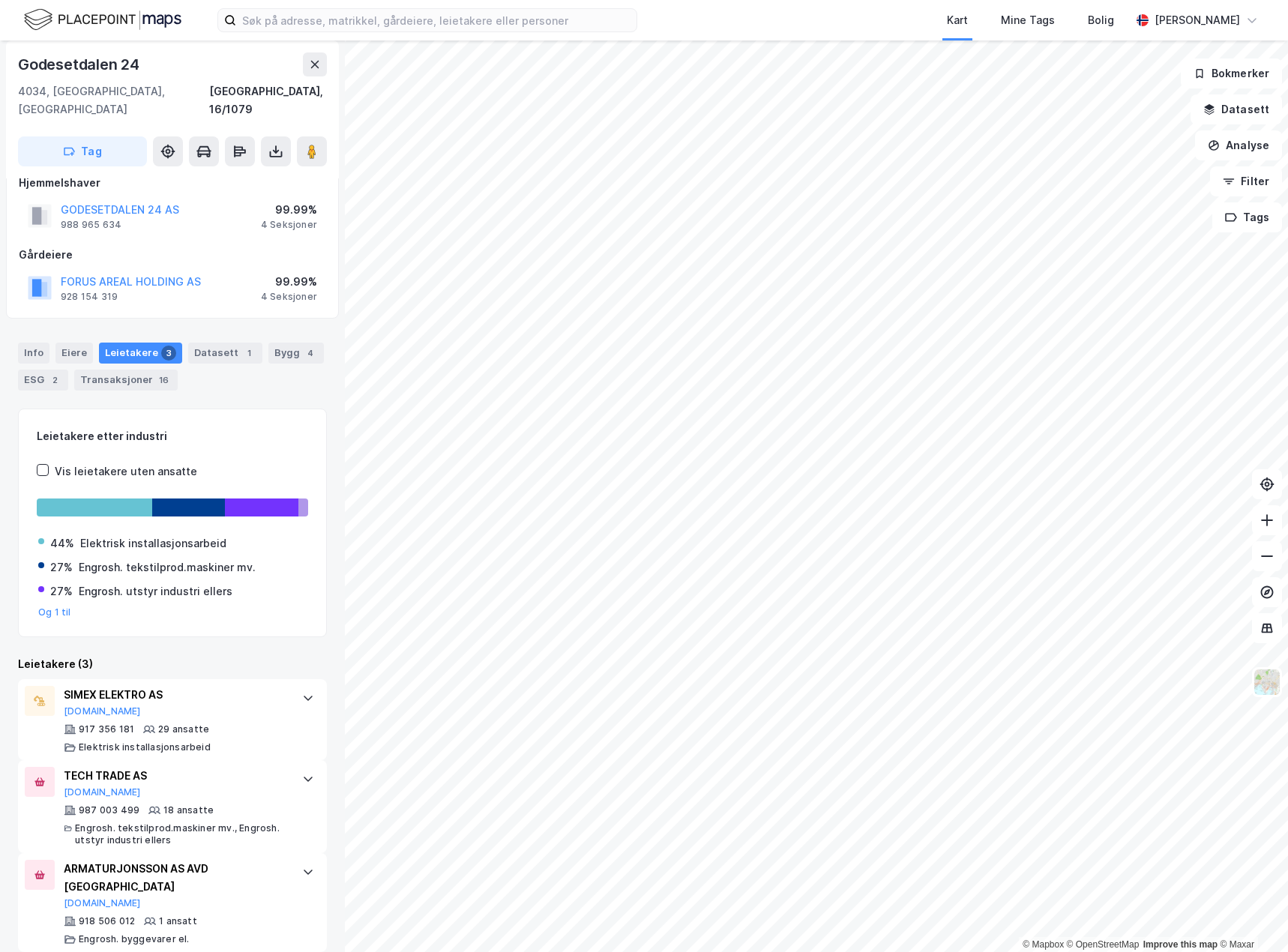
scroll to position [5, 0]
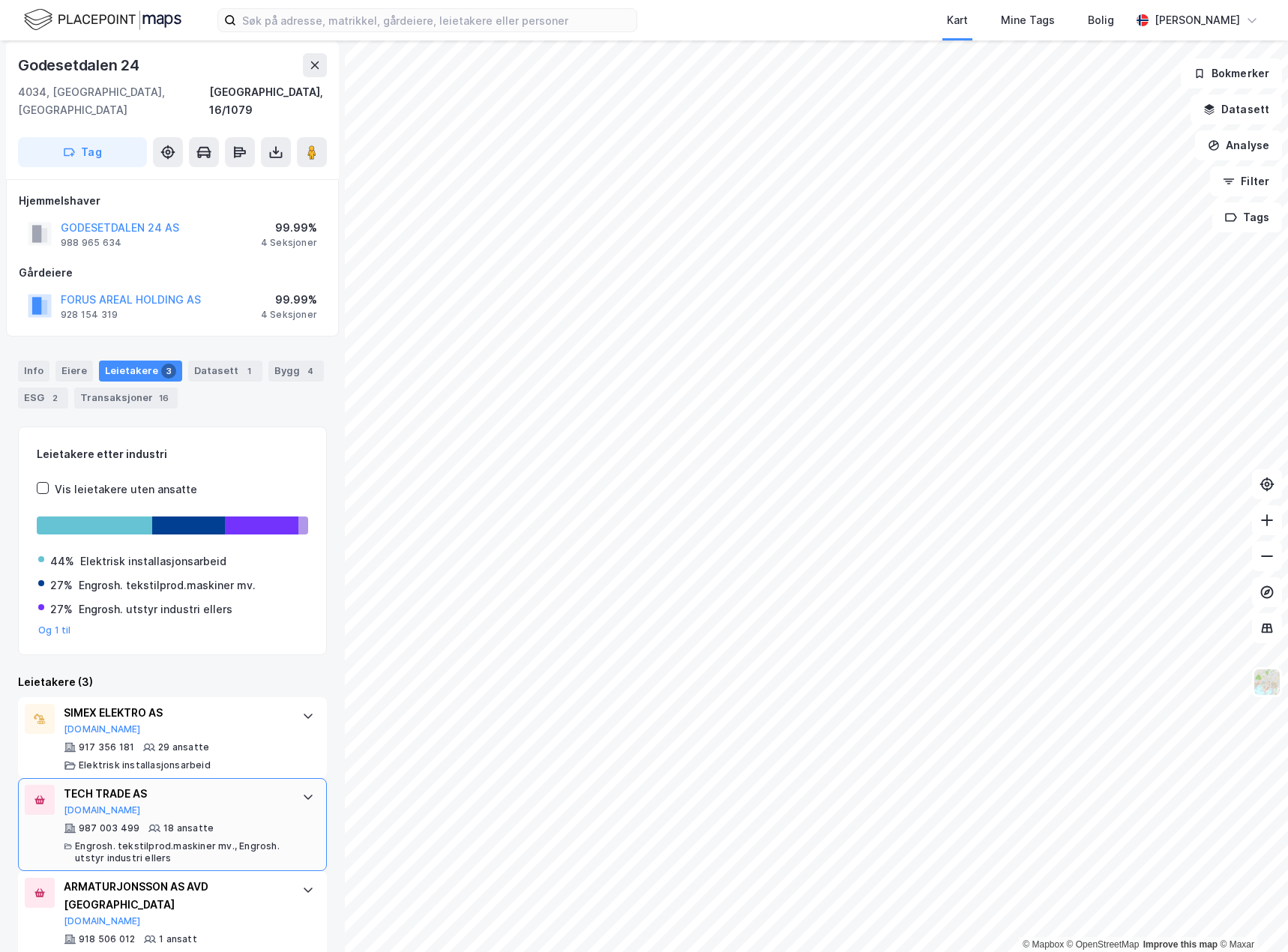
click at [276, 783] on div "TECH TRADE AS Proff.no 987 003 499 18 ansatte Engrosh. tekstilprod.maskiner mv.…" at bounding box center [173, 825] width 309 height 93
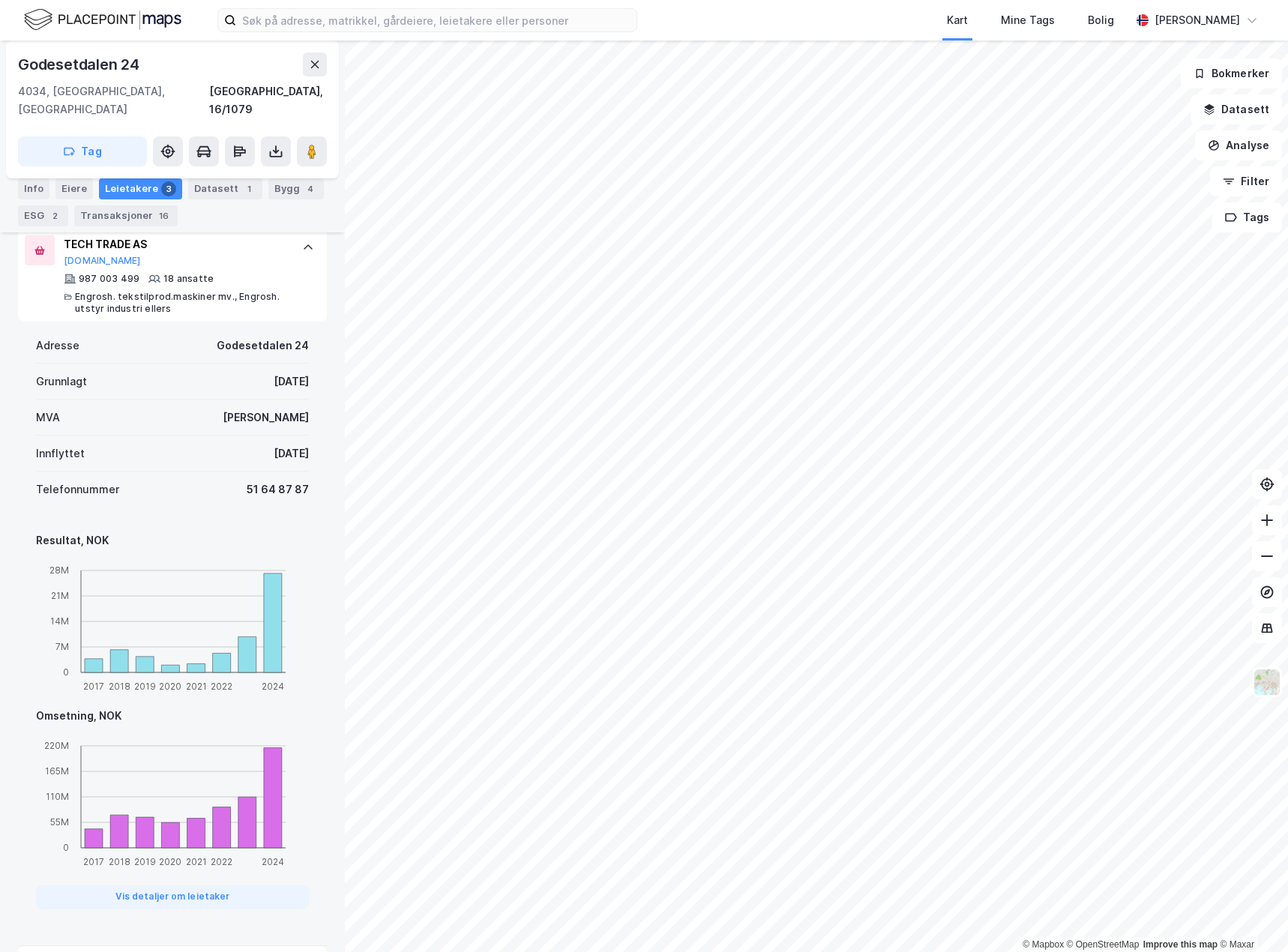
scroll to position [479, 0]
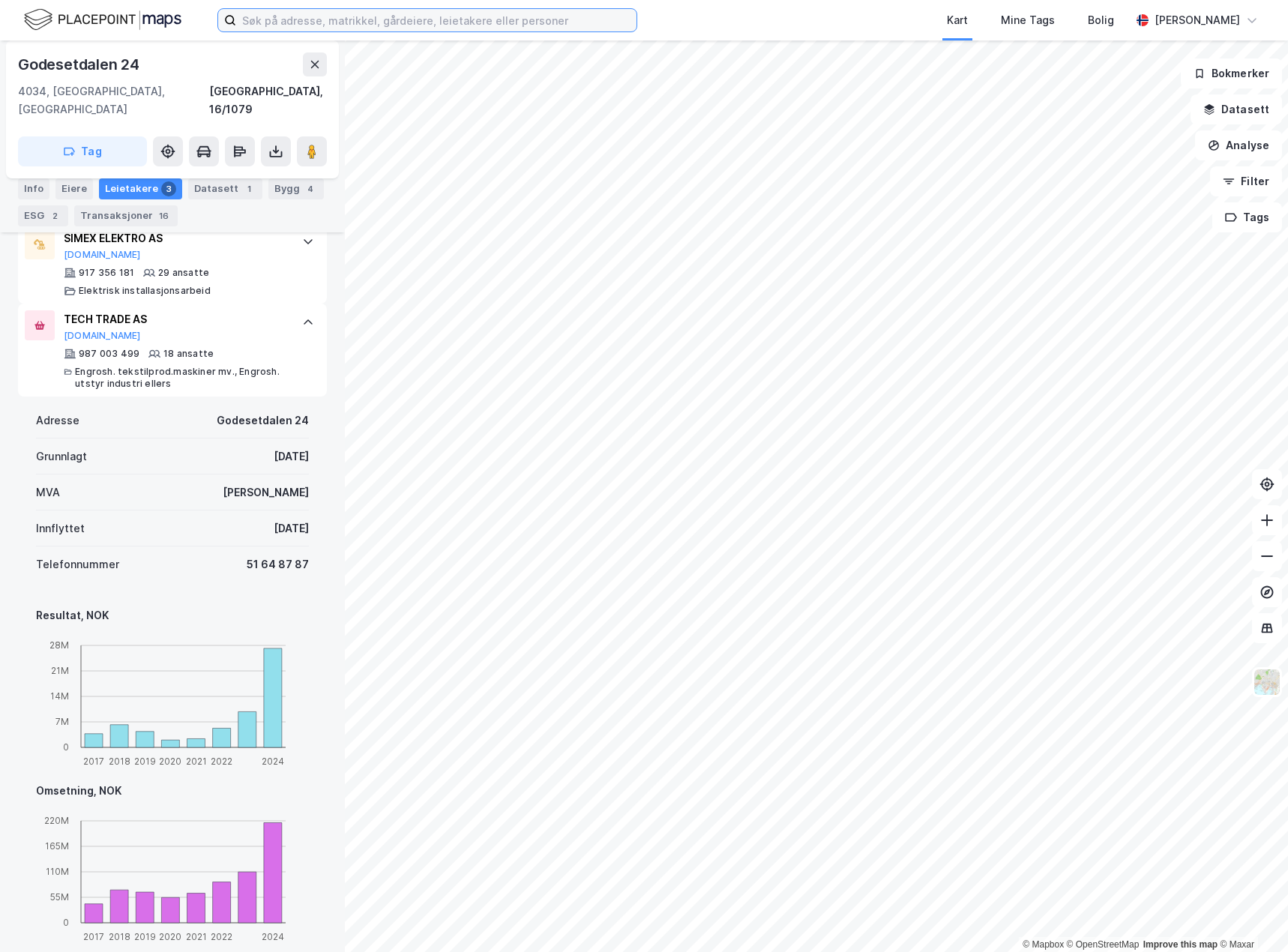
click at [384, 20] on input at bounding box center [436, 20] width 400 height 22
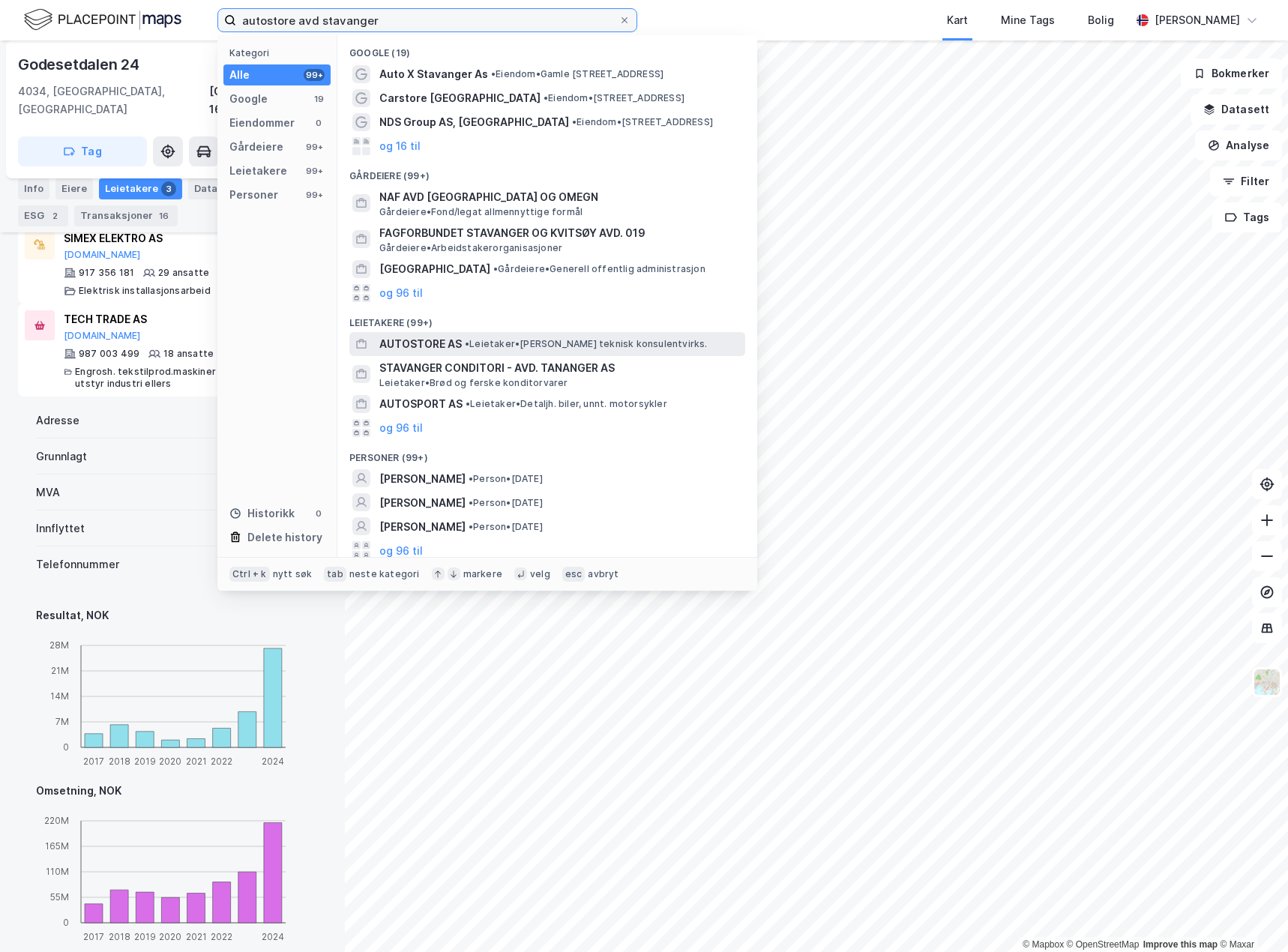
type input "autostore avd stavanger"
click at [536, 340] on span "• Leietaker • Annen teknisk konsulentvirks." at bounding box center [586, 344] width 243 height 12
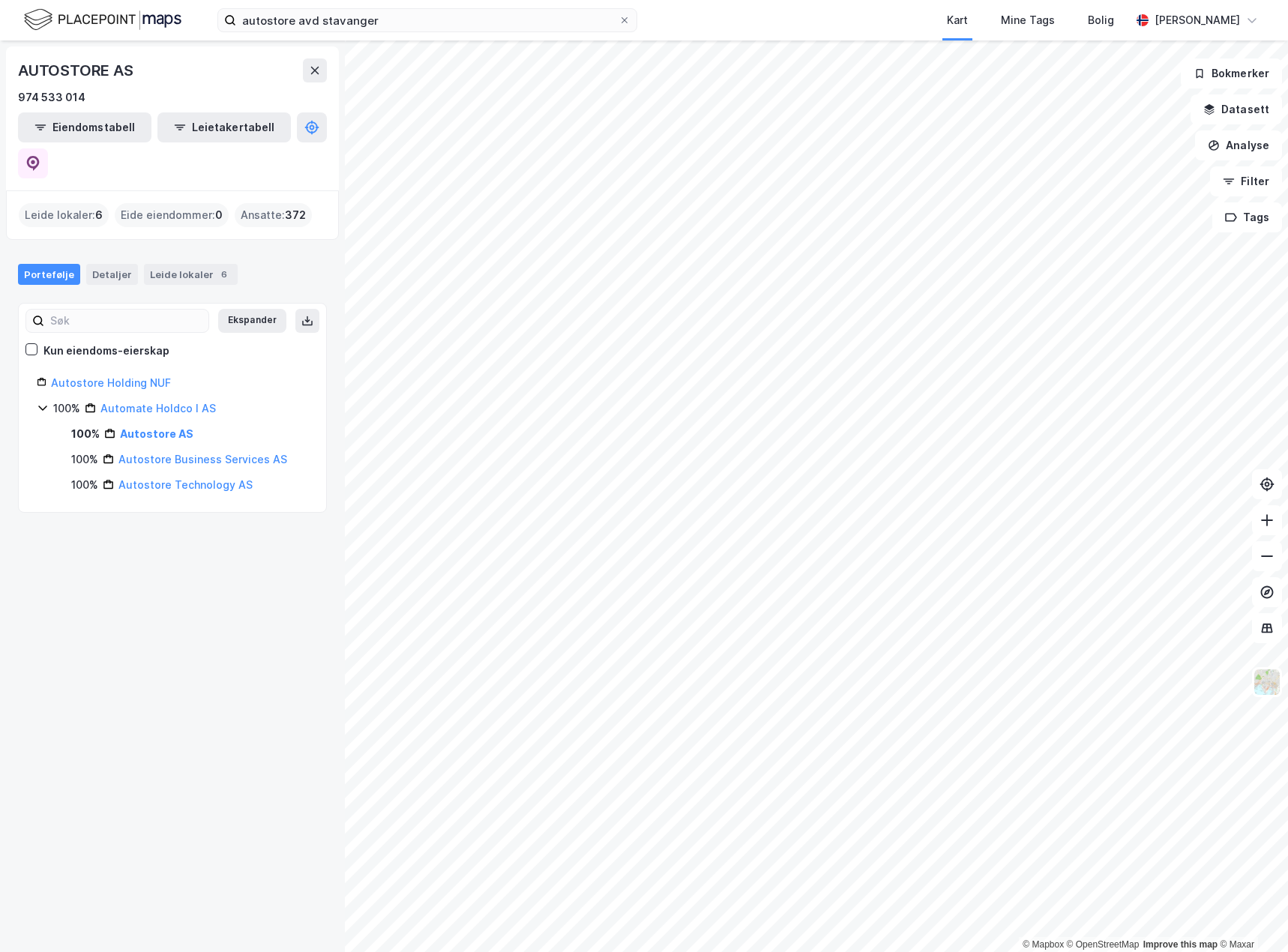
click at [909, 951] on html "autostore avd stavanger Kart Mine Tags Bolig Bjørnar Holmvik © Mapbox © OpenStr…" at bounding box center [644, 476] width 1288 height 952
click at [150, 428] on link "Autostore AS" at bounding box center [157, 434] width 73 height 13
click at [161, 402] on link "Automate Holdco I AS" at bounding box center [158, 408] width 115 height 13
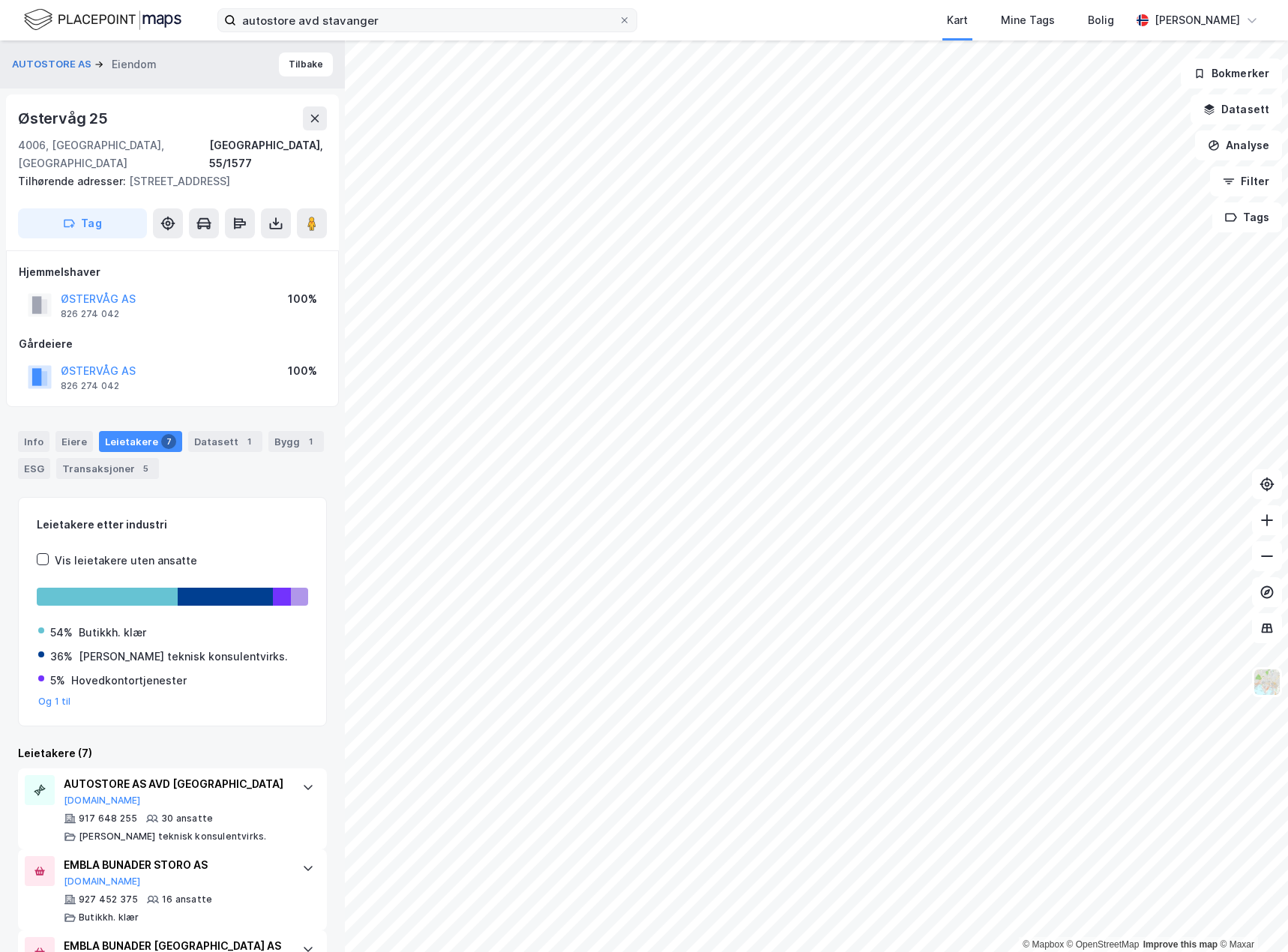
drag, startPoint x: 625, startPoint y: 16, endPoint x: 511, endPoint y: 21, distance: 114.1
click at [625, 16] on icon at bounding box center [625, 21] width 9 height 9
click at [618, 16] on input "autostore avd stavanger" at bounding box center [427, 20] width 383 height 22
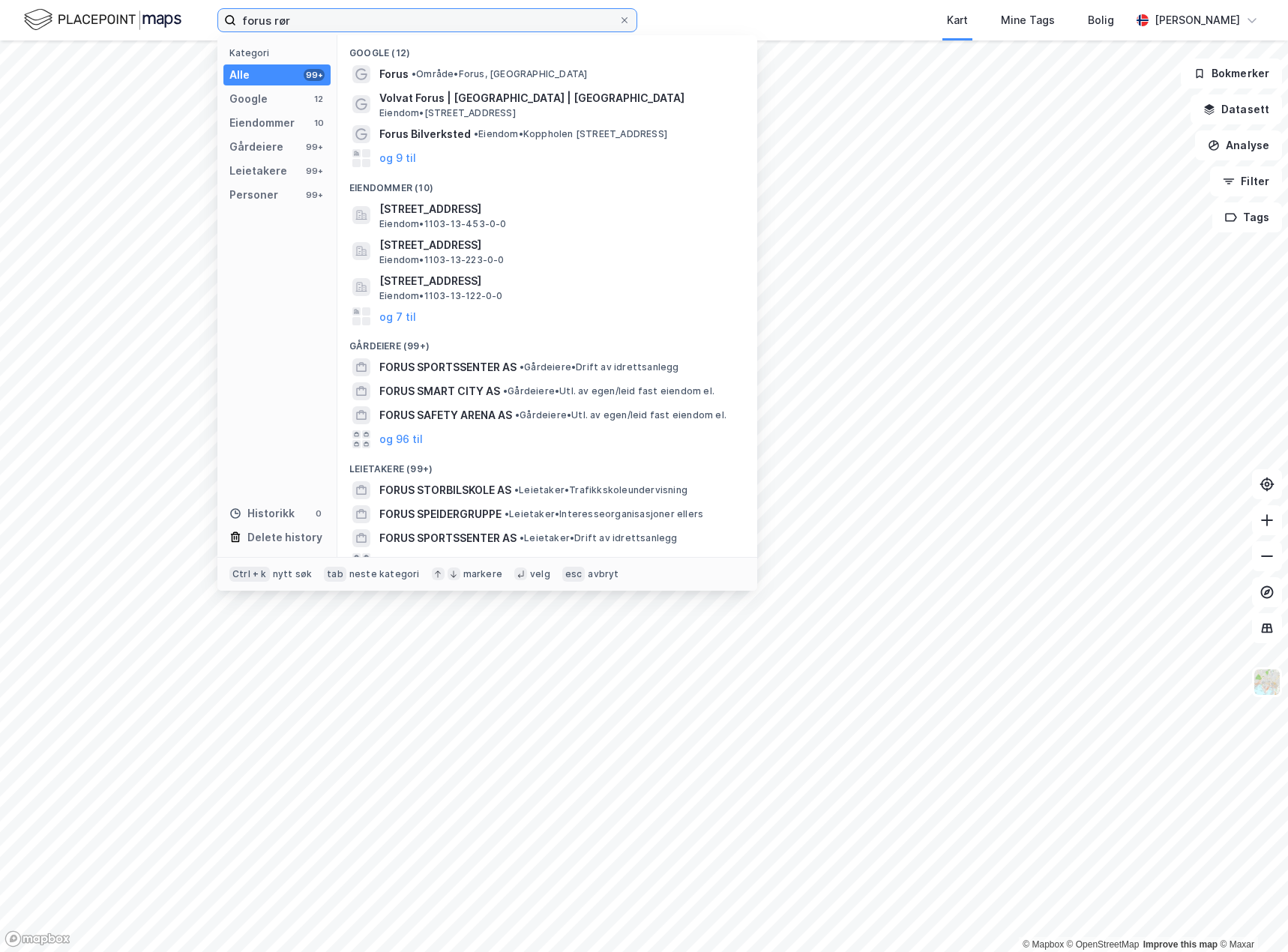
type input "forus rør"
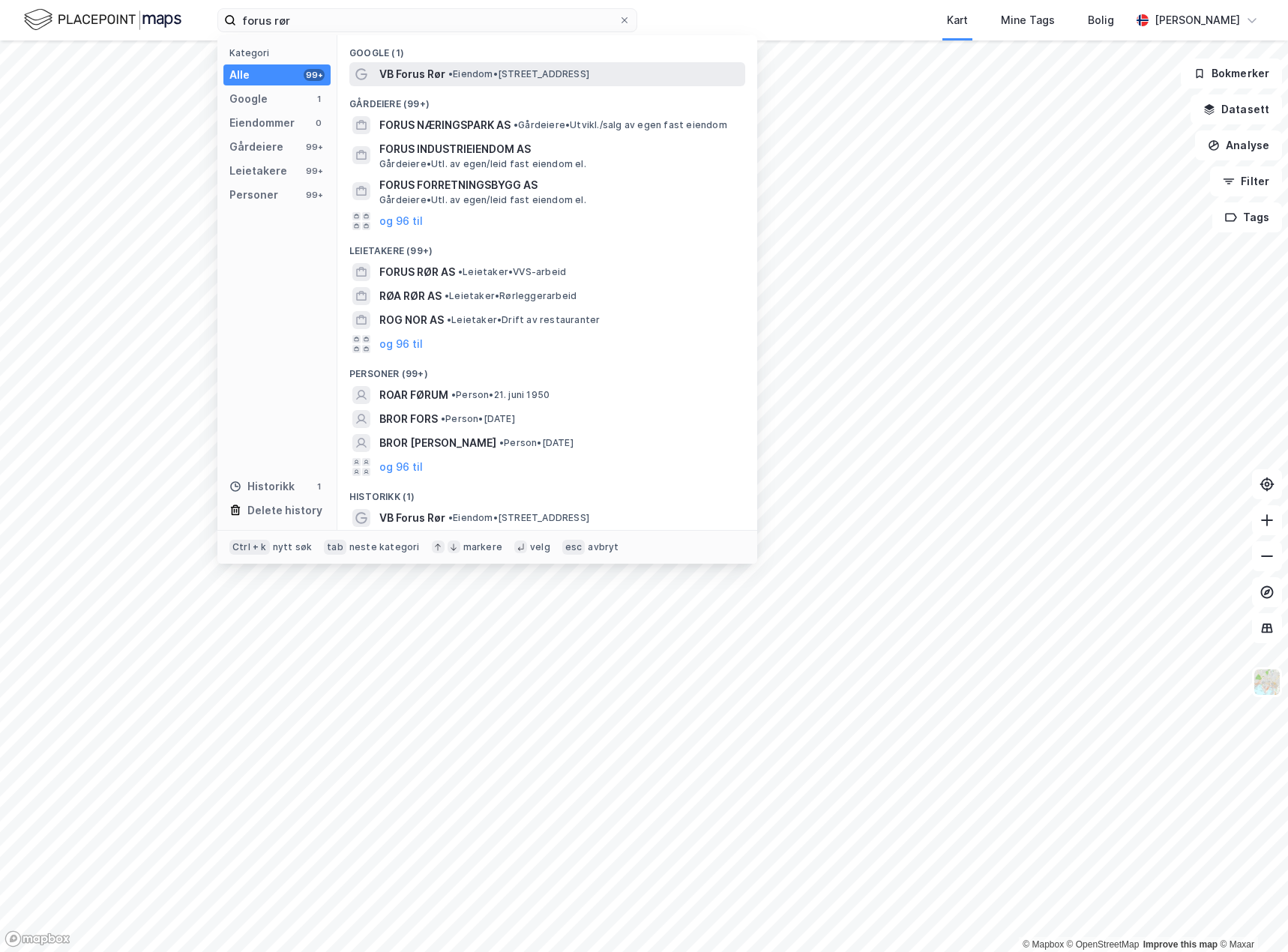
click at [515, 70] on span "• Eiendom • Luramyrveien 79, 4313 Sandnes" at bounding box center [518, 74] width 141 height 12
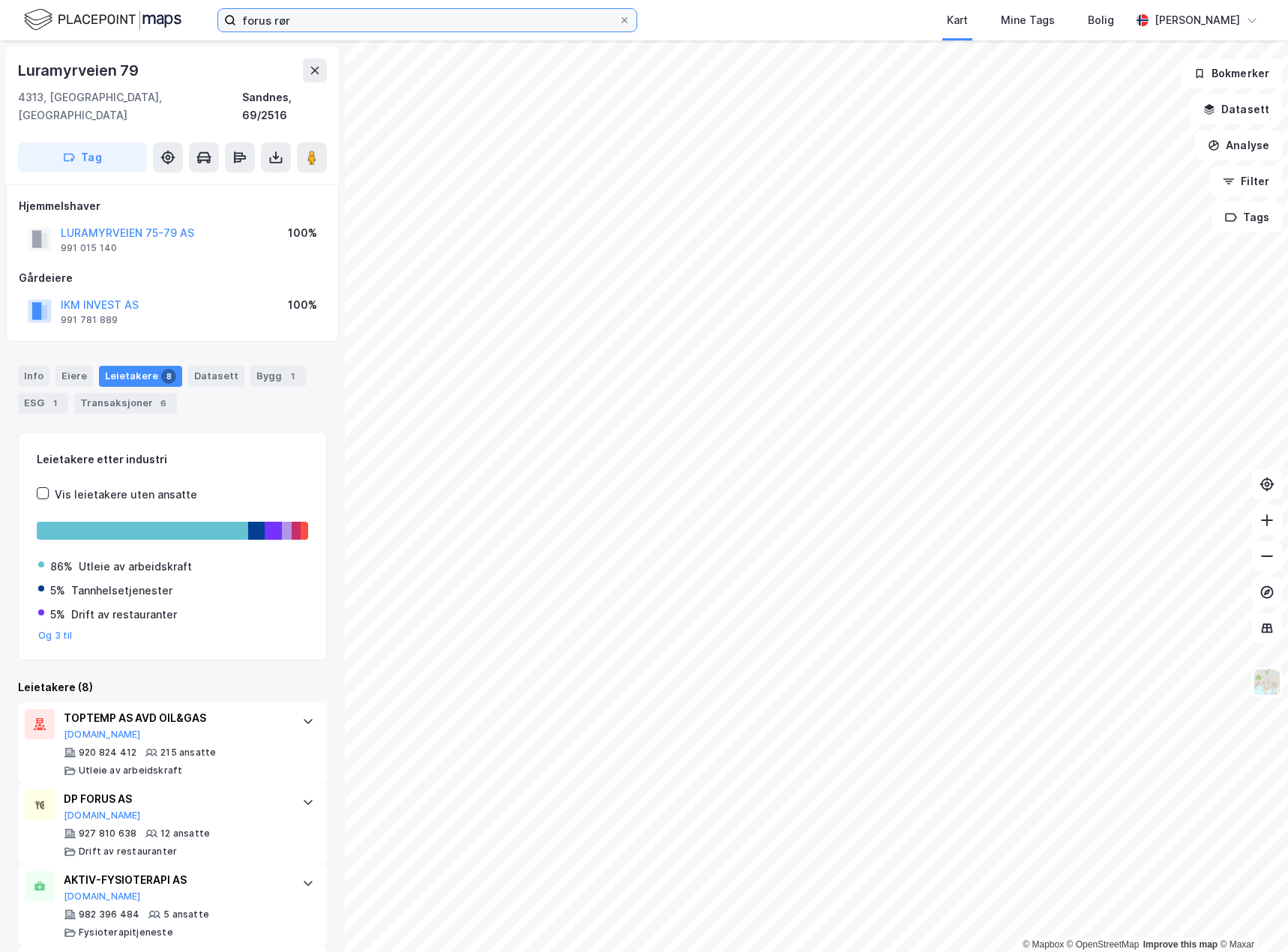
click at [278, 23] on input "forus rør" at bounding box center [427, 20] width 383 height 22
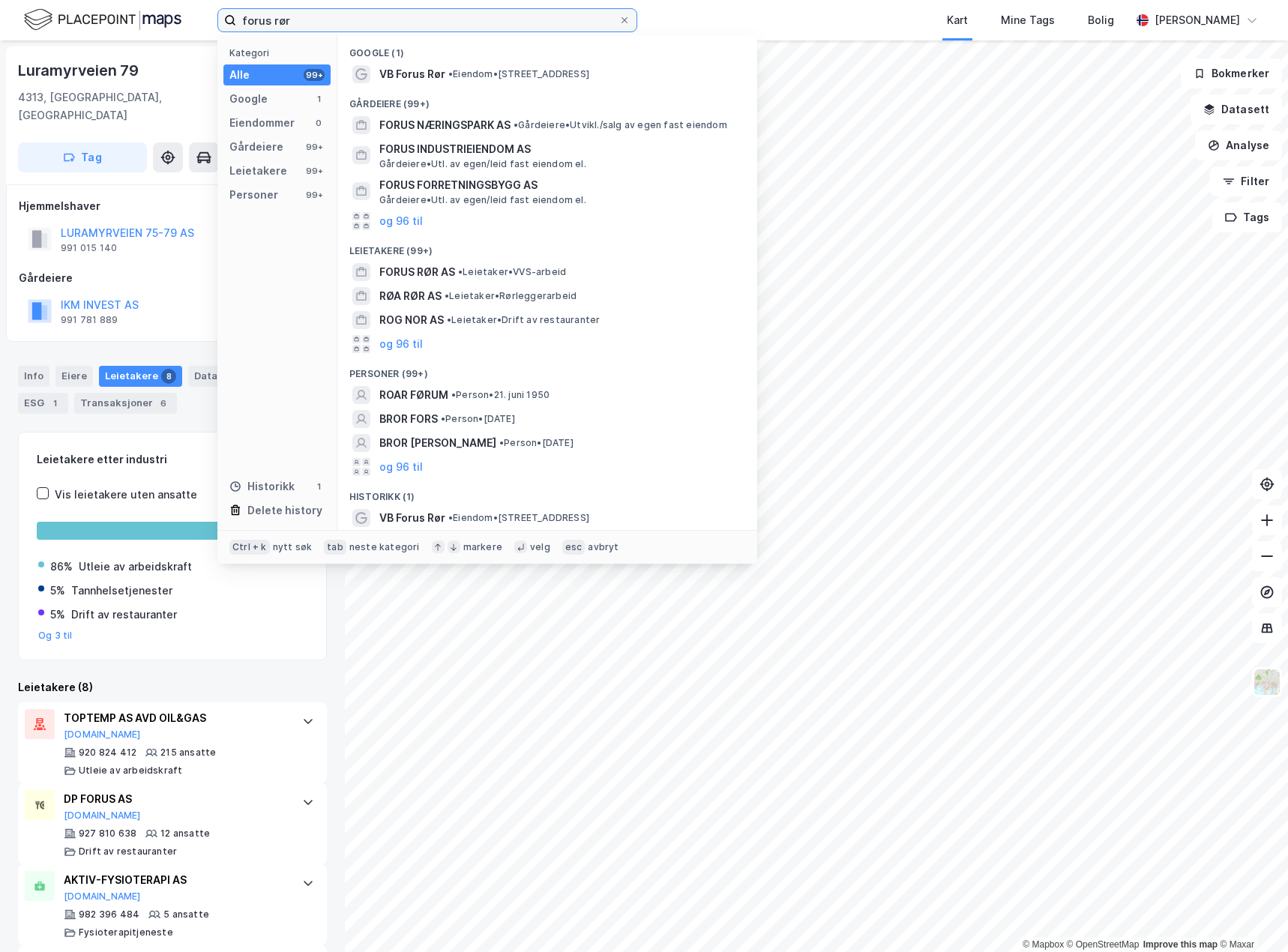
click at [278, 23] on input "forus rør" at bounding box center [427, 20] width 383 height 22
click at [630, 19] on span at bounding box center [625, 21] width 12 height 12
click at [618, 19] on input "forus rør" at bounding box center [427, 20] width 383 height 22
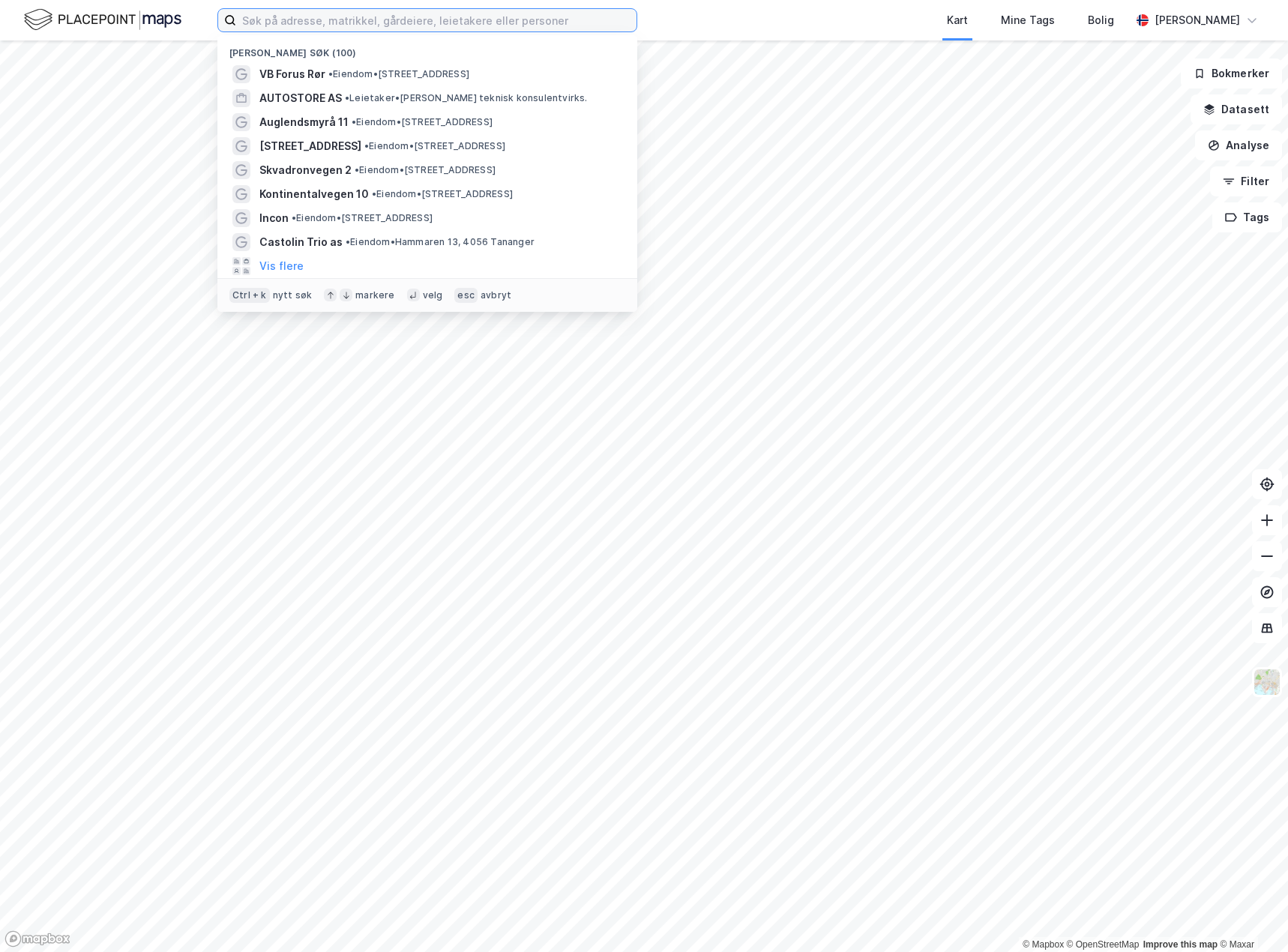
paste input "Bedriftsveien 19"
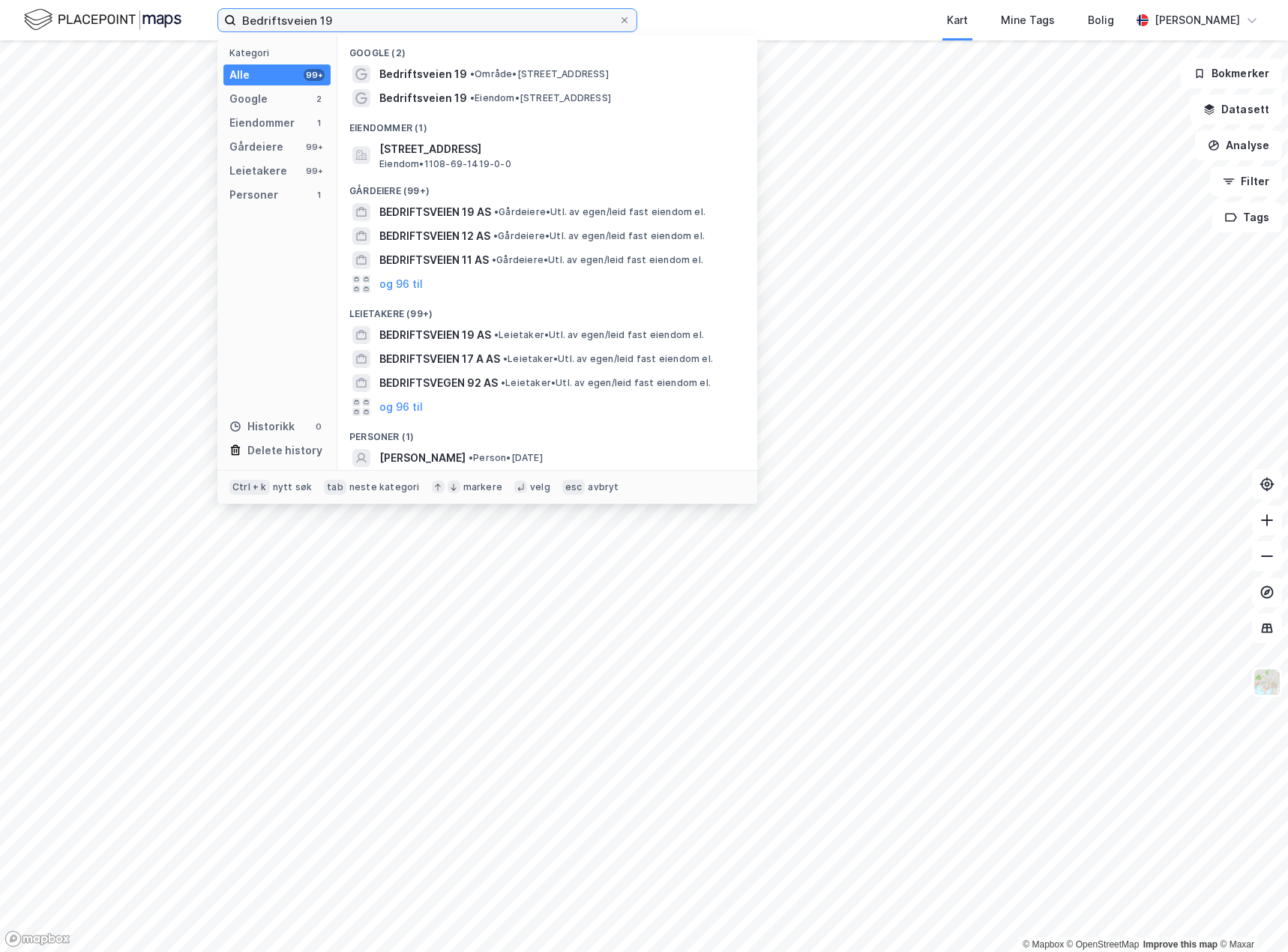
type input "Bedriftsveien 19"
click at [565, 73] on span "• Område • Bedriftsveien 19, 4313 Sandnes" at bounding box center [540, 74] width 139 height 12
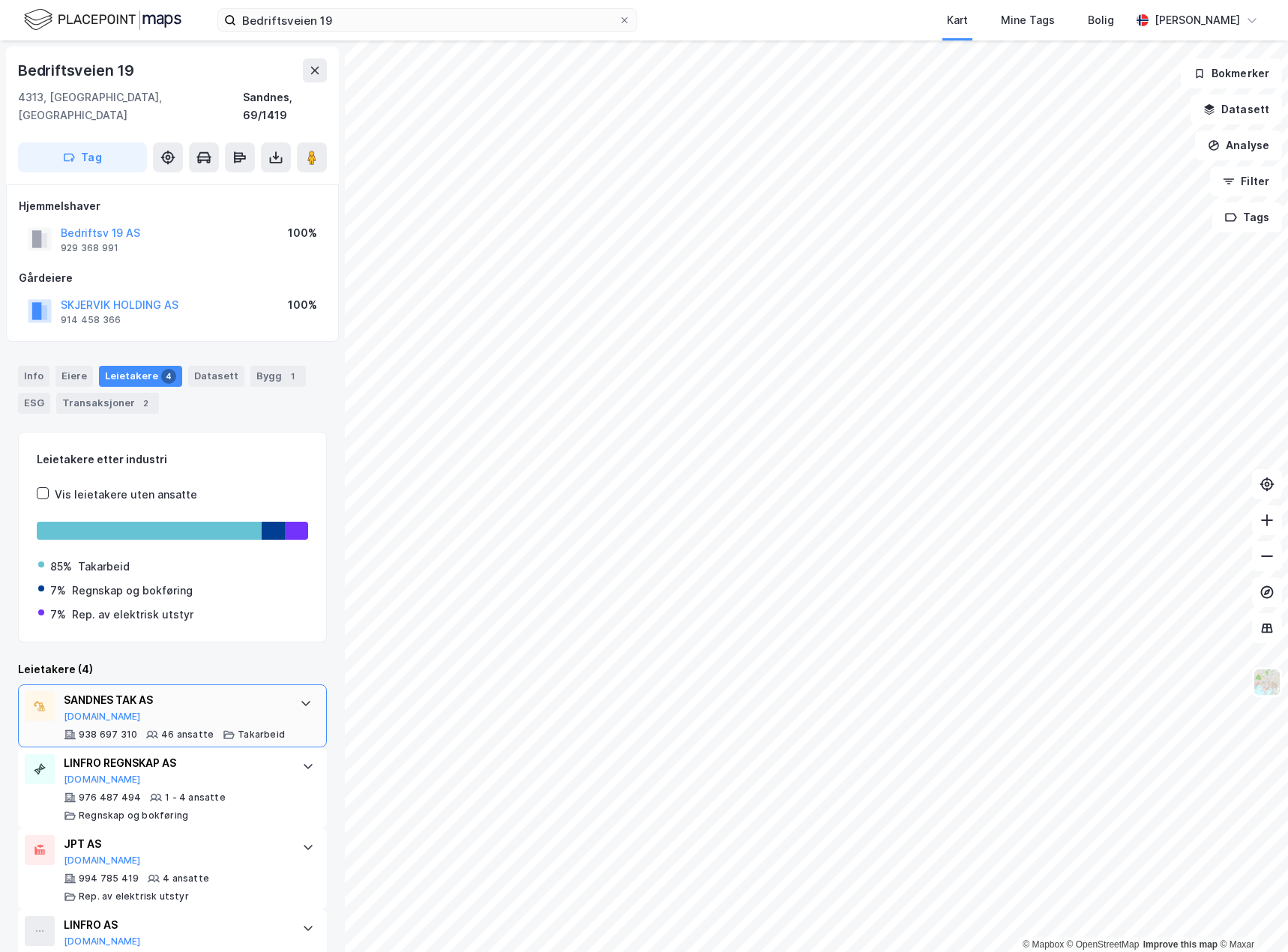
click at [202, 699] on div "SANDNES TAK AS Proff.no" at bounding box center [174, 706] width 221 height 31
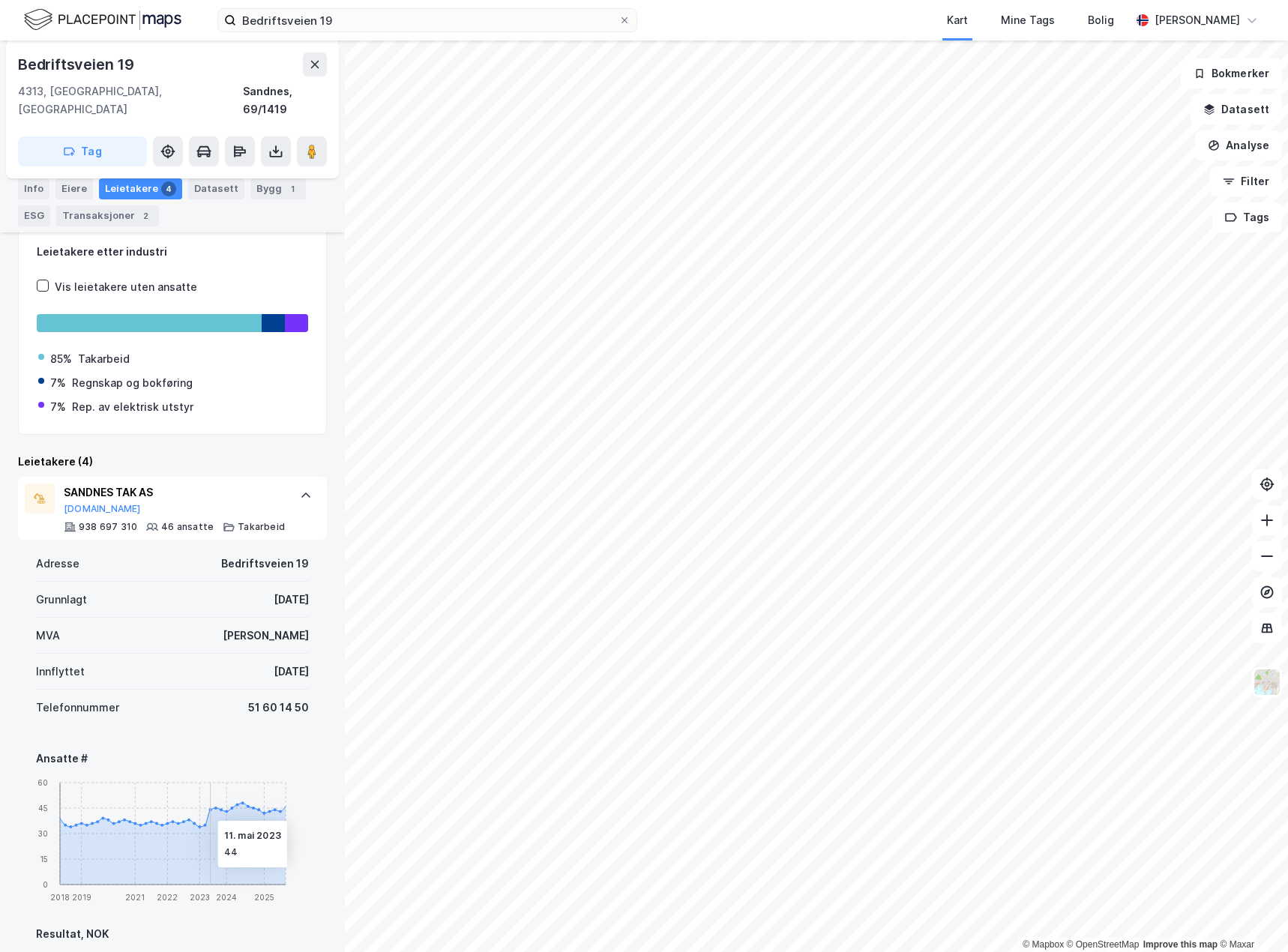
scroll to position [150, 0]
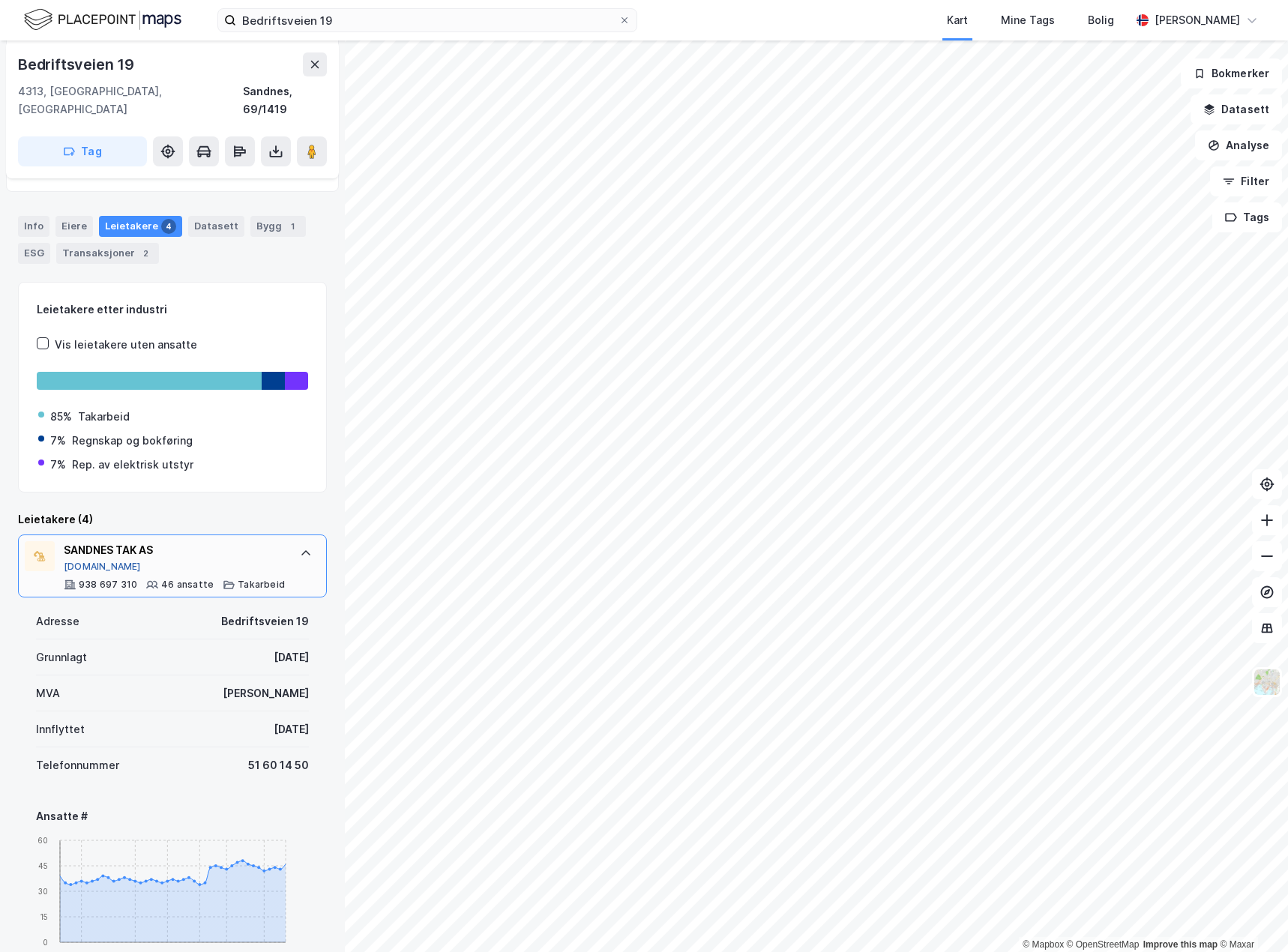
click at [96, 560] on button "Proff.no" at bounding box center [102, 566] width 77 height 12
click at [623, 19] on icon at bounding box center [625, 21] width 6 height 6
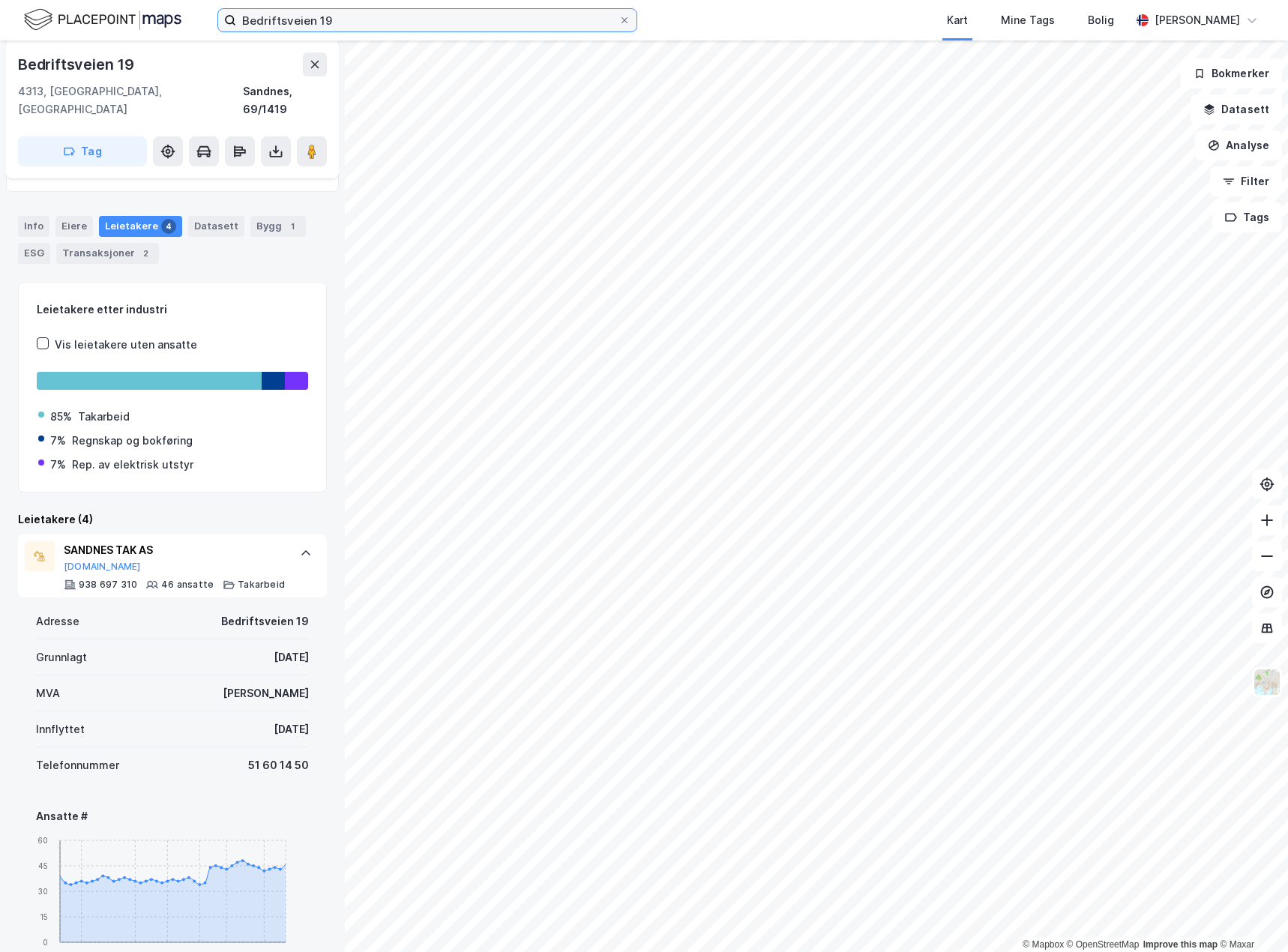
click at [618, 19] on input "Bedriftsveien 19" at bounding box center [427, 20] width 383 height 22
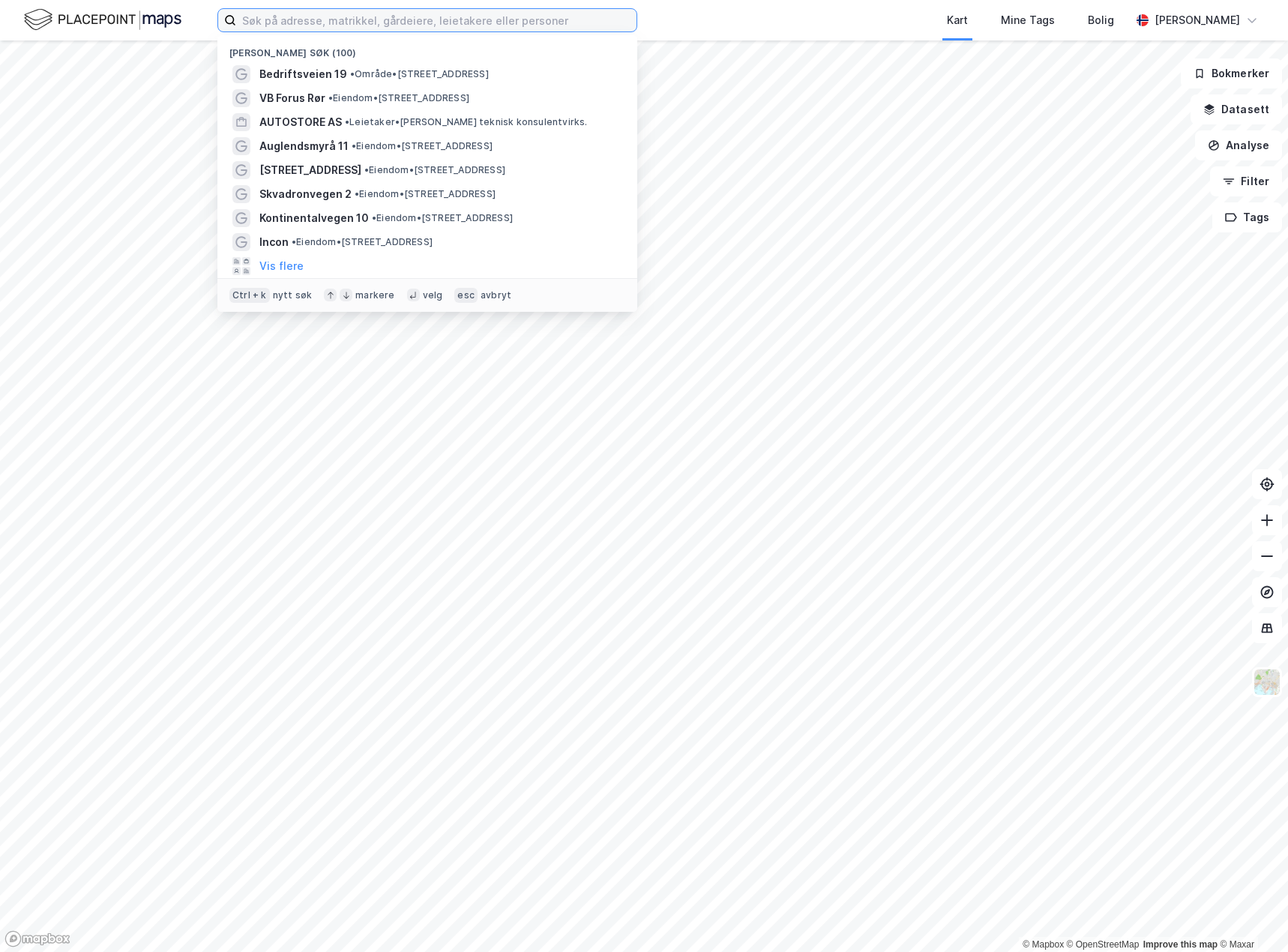
paste input "WoldCam AS"
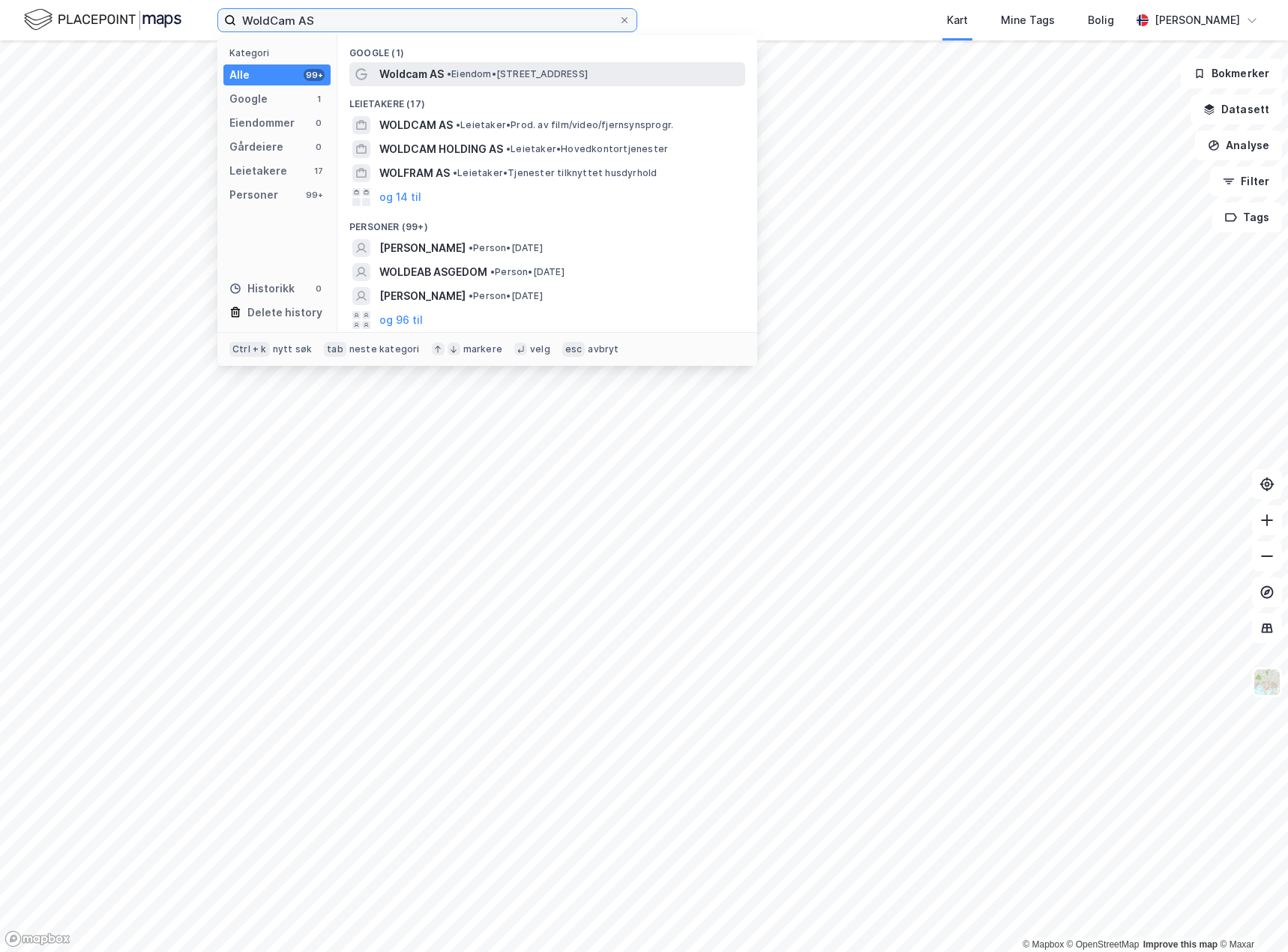
type input "WoldCam AS"
click at [418, 81] on span "Woldcam AS" at bounding box center [412, 74] width 64 height 18
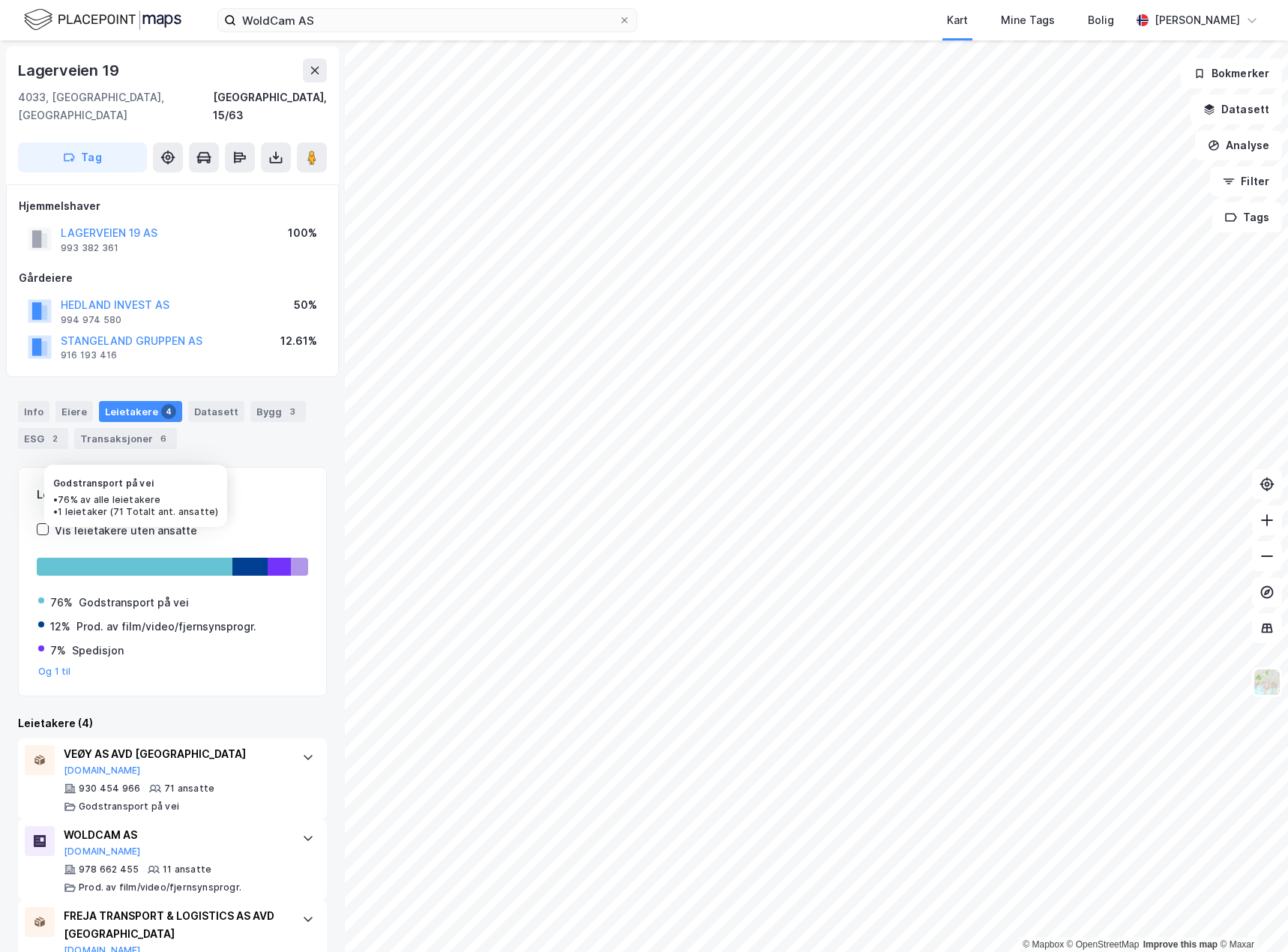
scroll to position [110, 0]
